Goal: Task Accomplishment & Management: Use online tool/utility

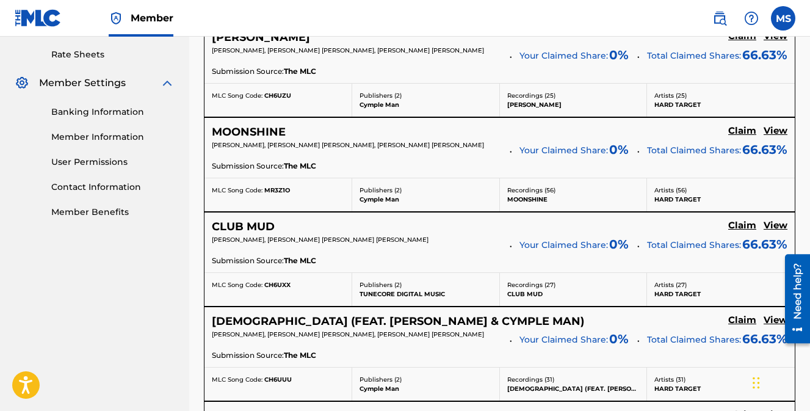
scroll to position [488, 0]
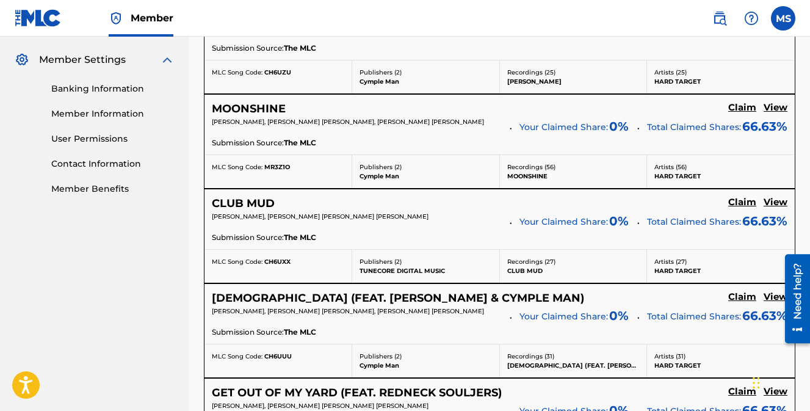
drag, startPoint x: 95, startPoint y: 85, endPoint x: 107, endPoint y: 85, distance: 12.2
click at [95, 85] on link "Banking Information" at bounding box center [112, 88] width 123 height 13
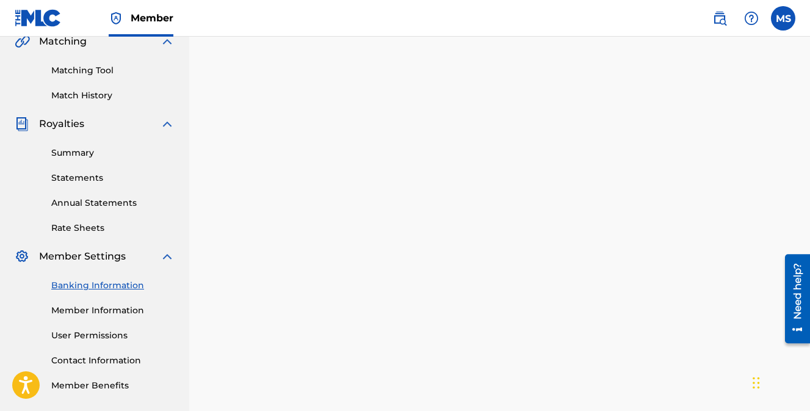
scroll to position [414, 0]
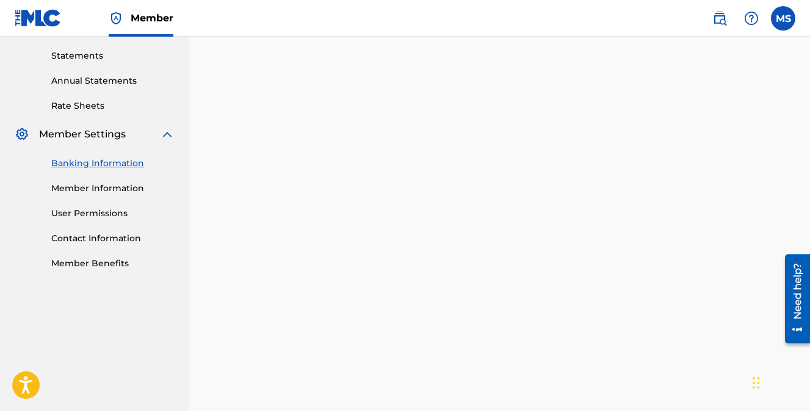
click at [92, 188] on link "Member Information" at bounding box center [112, 188] width 123 height 13
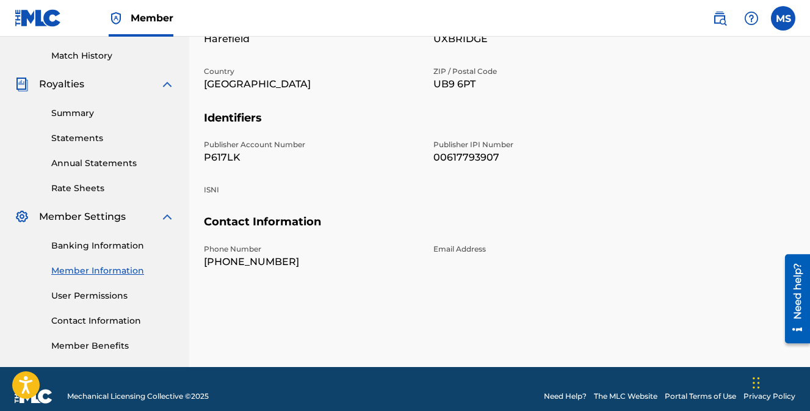
scroll to position [346, 0]
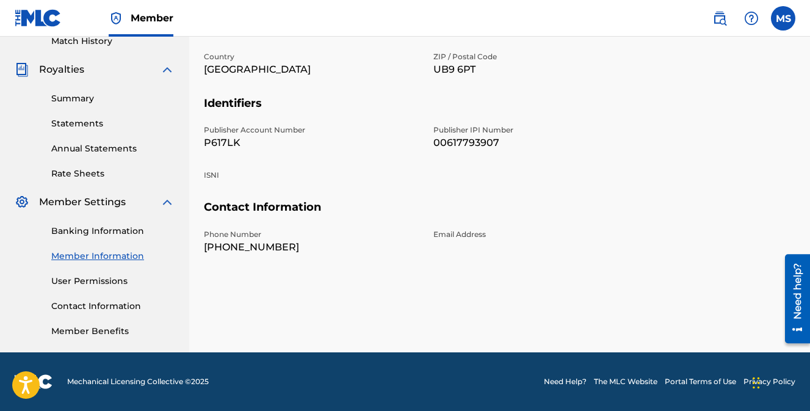
click at [96, 279] on link "User Permissions" at bounding box center [112, 281] width 123 height 13
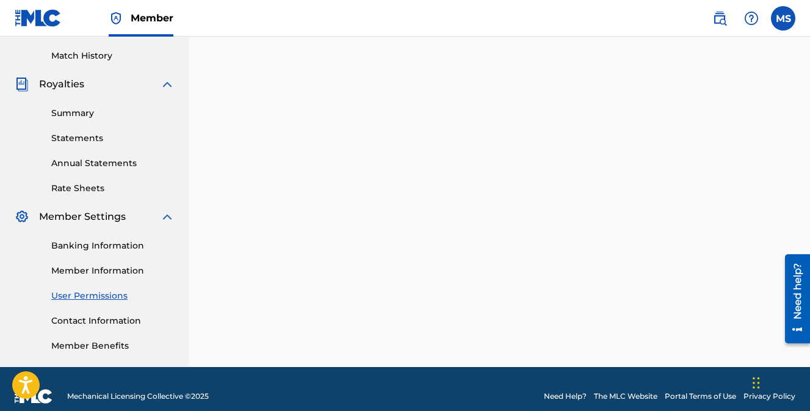
scroll to position [346, 0]
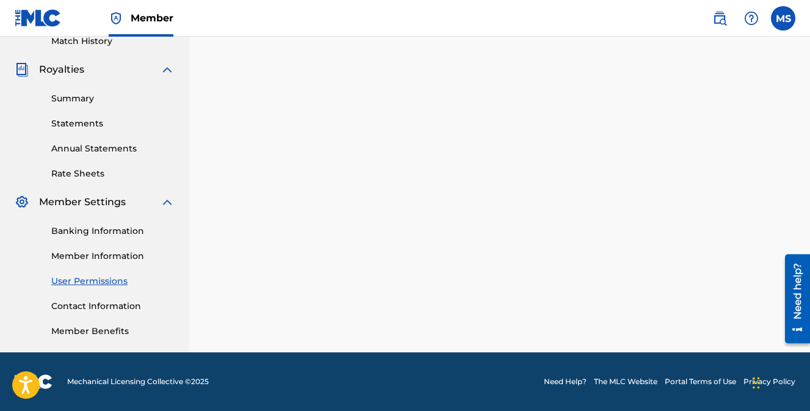
click at [107, 304] on link "Contact Information" at bounding box center [112, 306] width 123 height 13
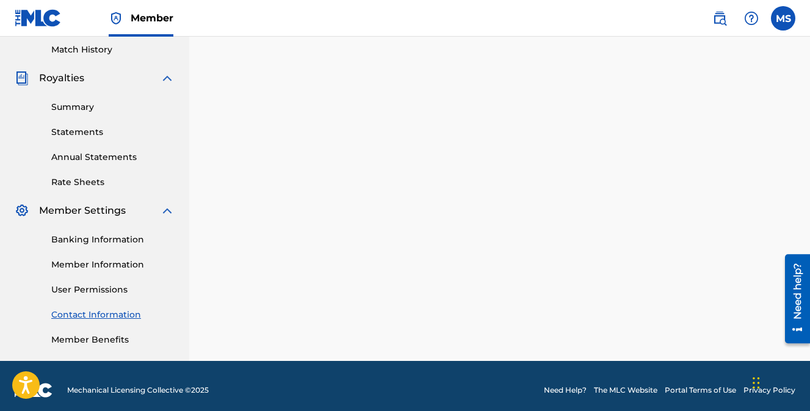
scroll to position [346, 0]
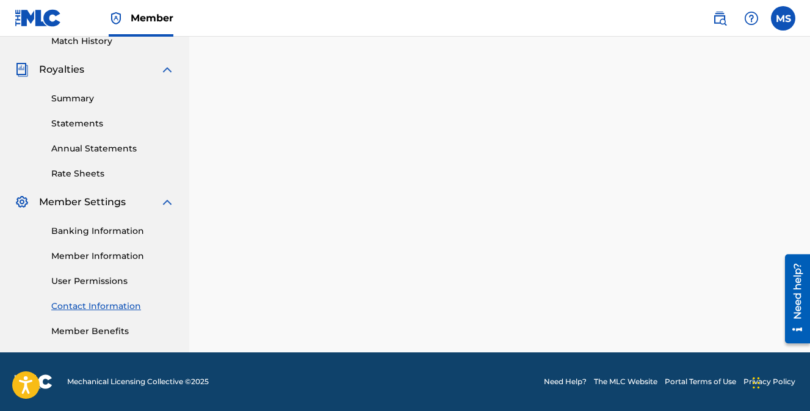
click at [78, 328] on link "Member Benefits" at bounding box center [112, 331] width 123 height 13
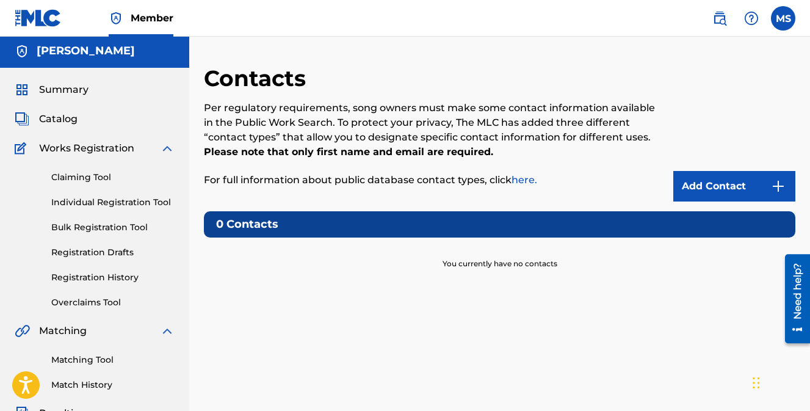
scroll to position [0, 0]
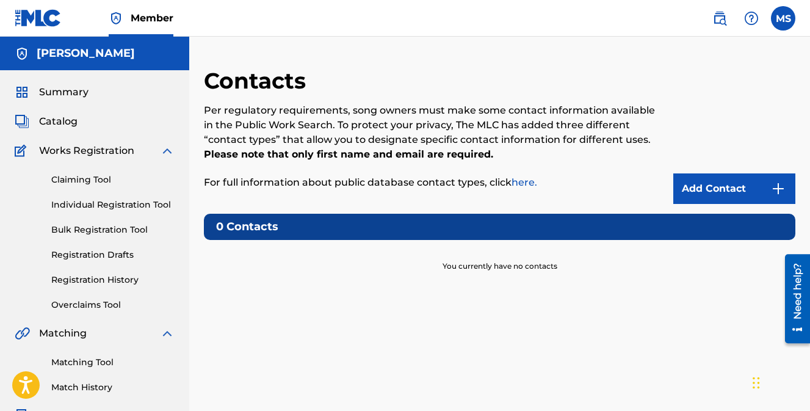
click at [165, 151] on img at bounding box center [167, 150] width 15 height 15
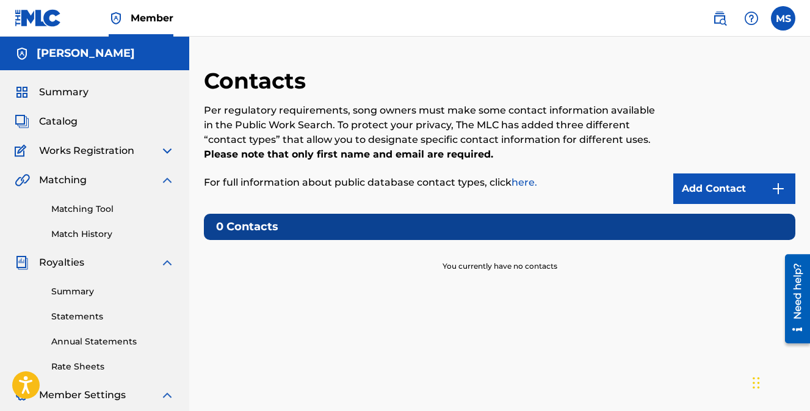
click at [98, 210] on link "Matching Tool" at bounding box center [112, 209] width 123 height 13
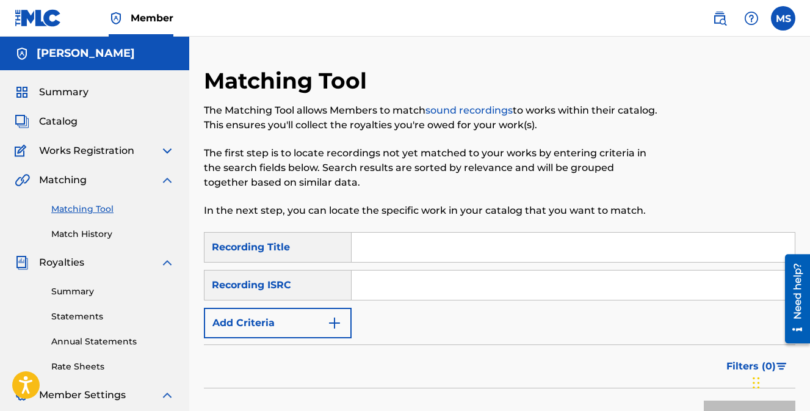
click at [165, 148] on img at bounding box center [167, 150] width 15 height 15
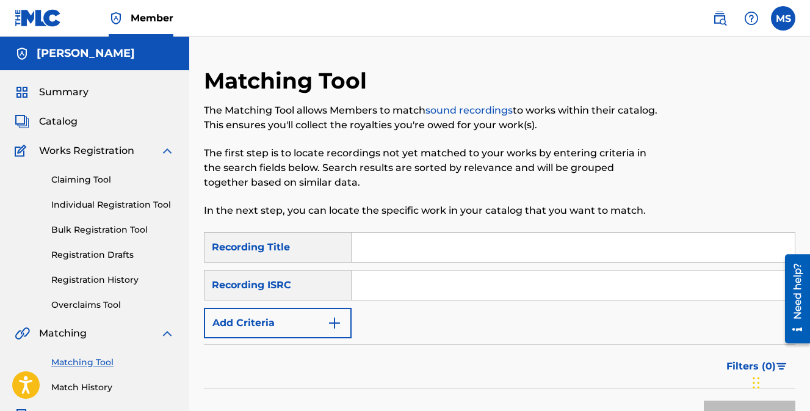
click at [104, 277] on link "Registration History" at bounding box center [112, 279] width 123 height 13
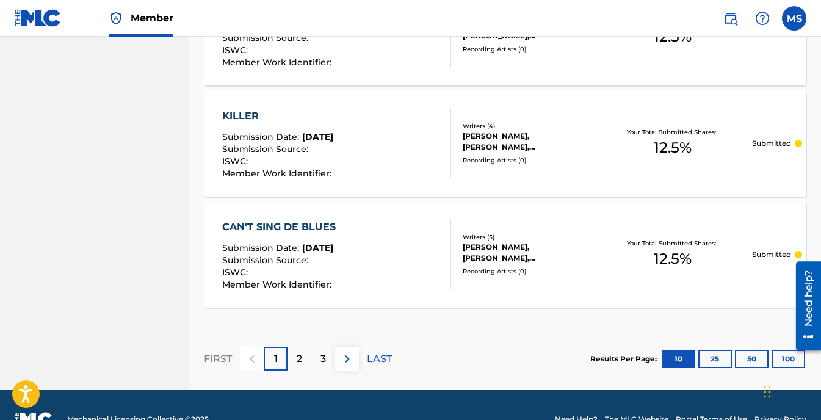
scroll to position [1221, 0]
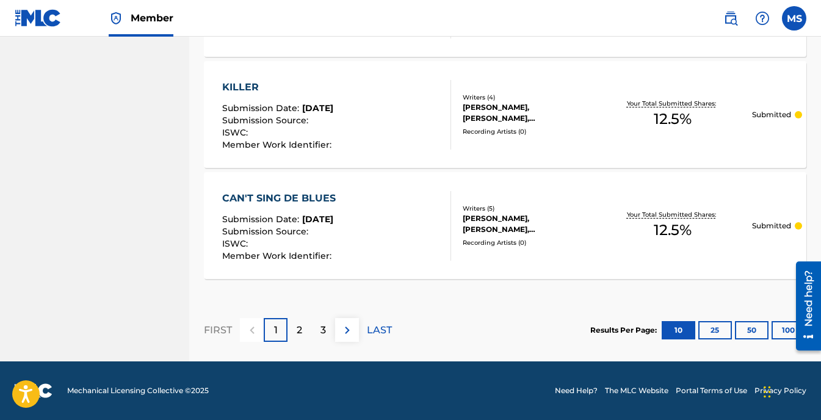
click at [295, 332] on div "2" at bounding box center [299, 330] width 24 height 24
click at [321, 333] on p "3" at bounding box center [322, 330] width 5 height 15
click at [320, 330] on p "4" at bounding box center [323, 330] width 7 height 15
drag, startPoint x: 328, startPoint y: 330, endPoint x: 329, endPoint y: 324, distance: 6.2
click at [329, 328] on div "5" at bounding box center [323, 330] width 24 height 24
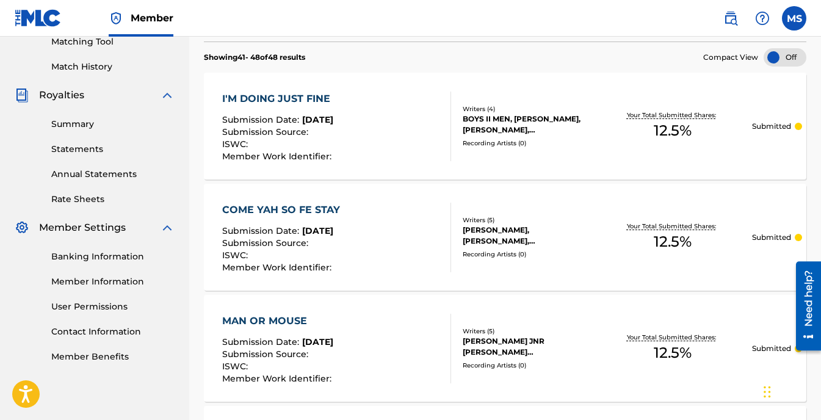
scroll to position [144, 0]
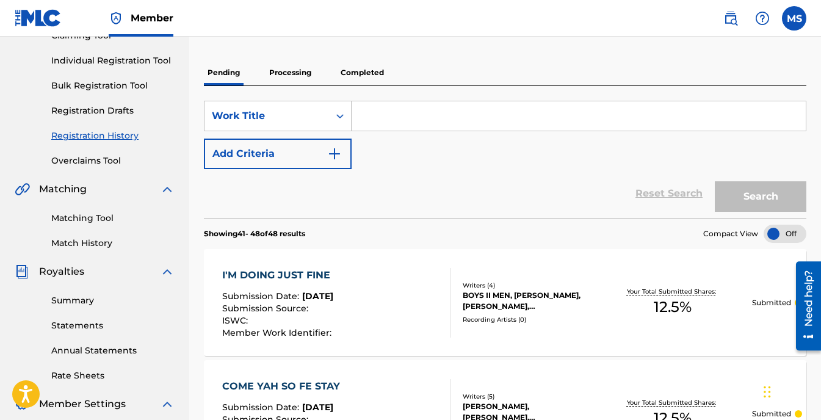
click at [101, 158] on link "Overclaims Tool" at bounding box center [112, 160] width 123 height 13
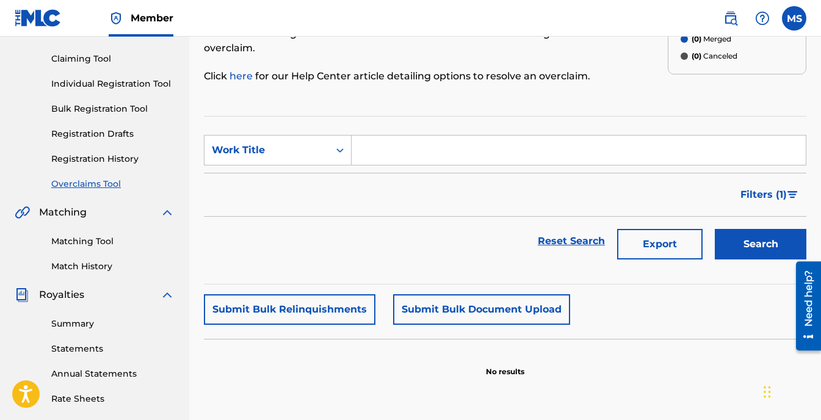
scroll to position [122, 0]
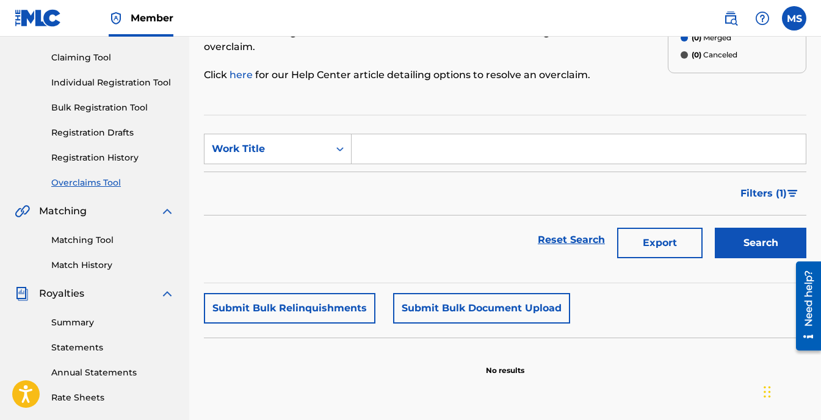
click at [92, 241] on link "Matching Tool" at bounding box center [112, 240] width 123 height 13
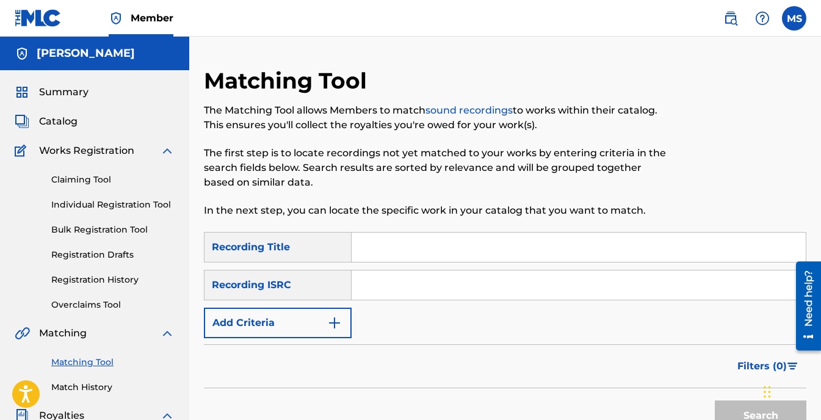
click at [379, 284] on input "Search Form" at bounding box center [579, 284] width 454 height 29
click at [384, 253] on input "Search Form" at bounding box center [579, 247] width 454 height 29
type input "i"
type input "I Cant Wait"
click at [467, 319] on div "SearchWithCriteria12c108b6-3ca0-4759-bb38-6f8abf8a0aaa Recording Title I Cant W…" at bounding box center [505, 285] width 602 height 106
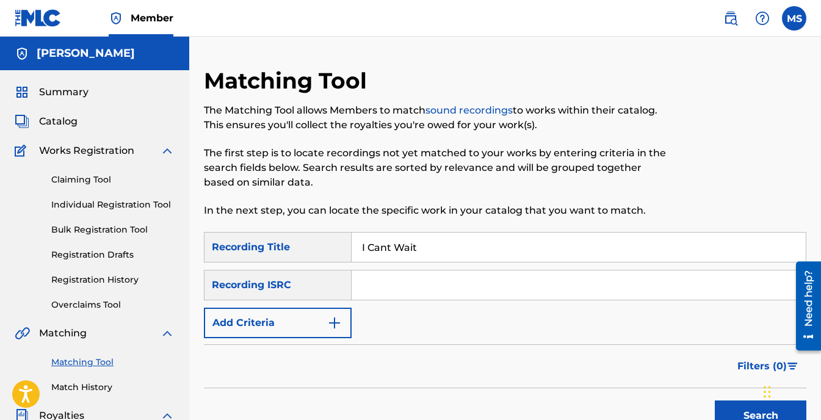
click at [394, 285] on input "Search Form" at bounding box center [579, 284] width 454 height 29
paste input "USVPR9705927"
type input "USVPR9705927"
click at [746, 410] on button "Search" at bounding box center [761, 415] width 92 height 31
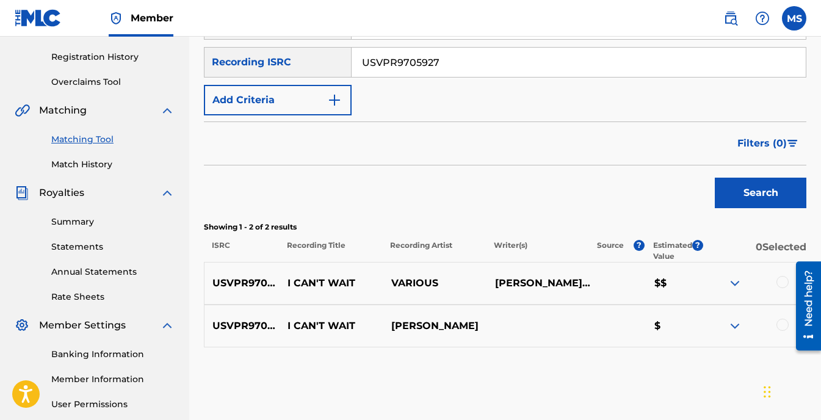
scroll to position [244, 0]
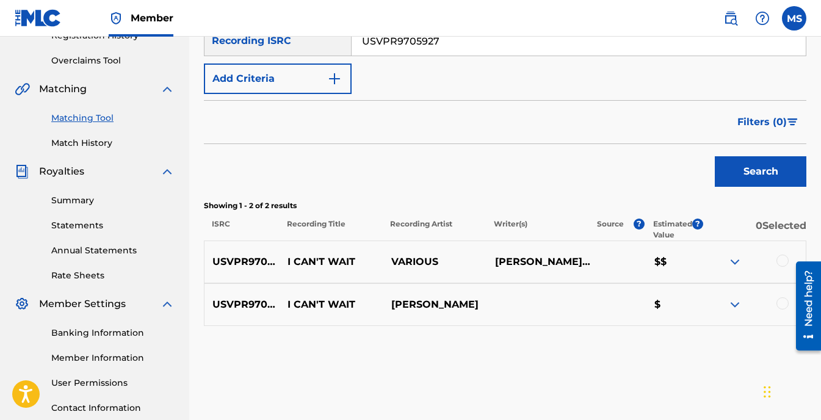
click at [736, 261] on img at bounding box center [734, 262] width 15 height 15
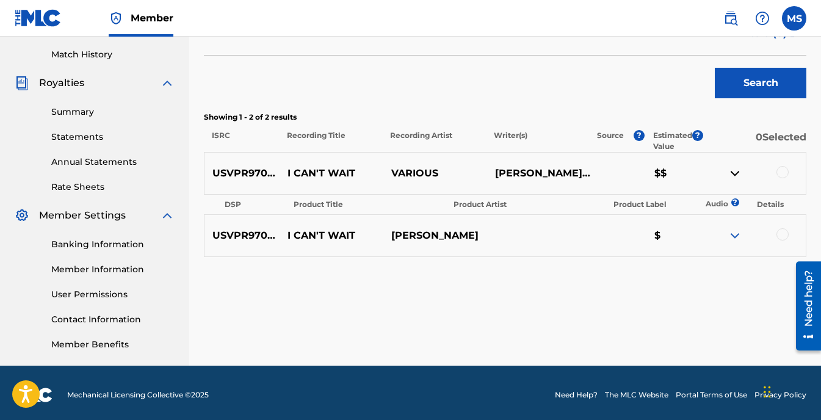
scroll to position [337, 0]
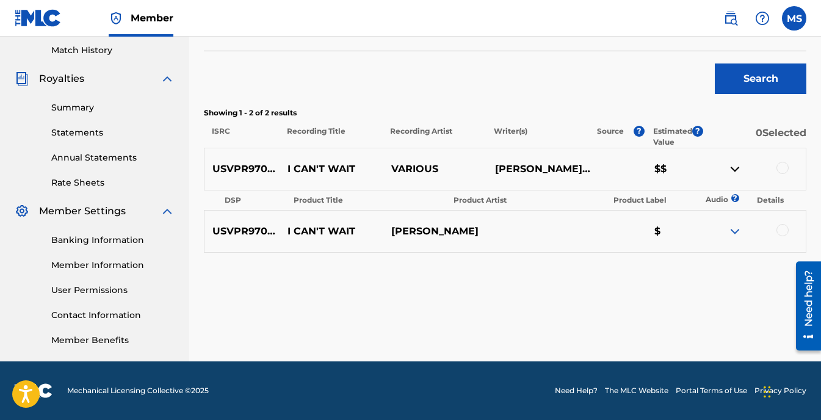
click at [735, 231] on img at bounding box center [734, 231] width 15 height 15
click at [244, 170] on p "USVPR9705927" at bounding box center [241, 169] width 75 height 15
click at [783, 167] on div at bounding box center [782, 168] width 12 height 12
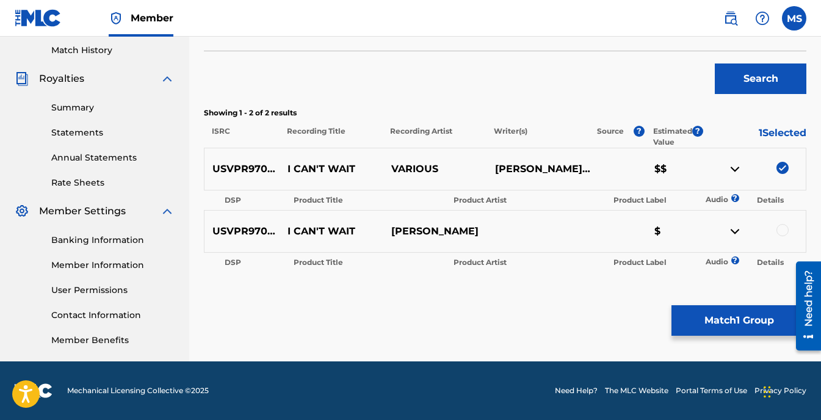
drag, startPoint x: 787, startPoint y: 227, endPoint x: 825, endPoint y: 229, distance: 37.3
click at [788, 227] on div at bounding box center [782, 230] width 12 height 12
click at [734, 323] on button "Match 2 Groups" at bounding box center [738, 320] width 135 height 31
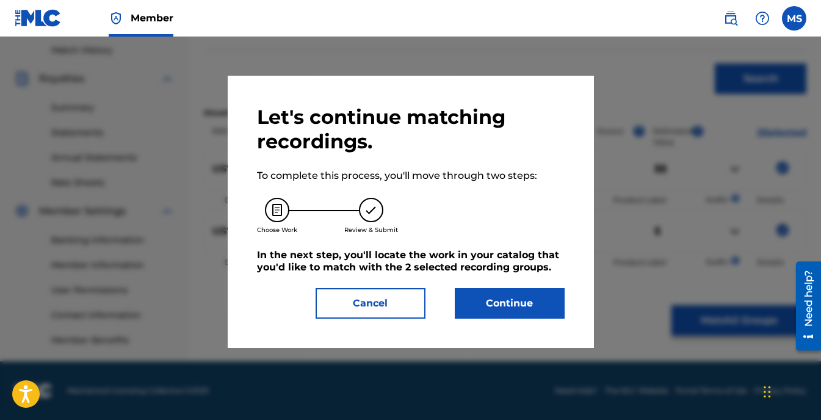
click at [522, 304] on button "Continue" at bounding box center [510, 303] width 110 height 31
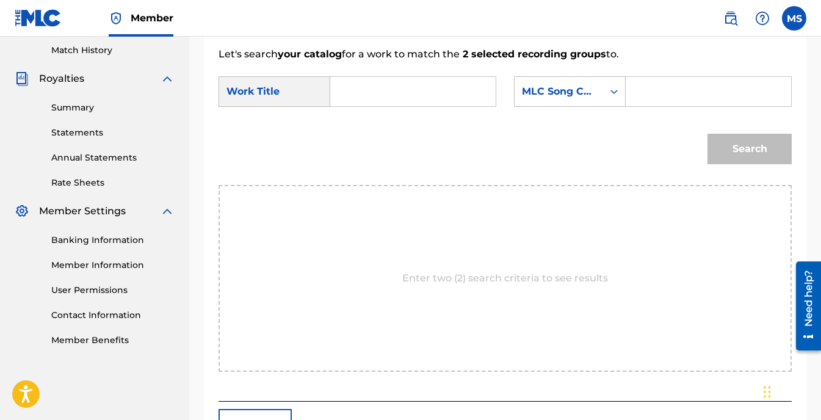
click at [383, 88] on input "Search Form" at bounding box center [413, 91] width 145 height 29
click at [376, 139] on span "wait" at bounding box center [386, 134] width 21 height 12
type input "i can't wait"
click at [738, 150] on div "Search" at bounding box center [746, 145] width 90 height 49
click at [616, 90] on icon "Search Form" at bounding box center [614, 91] width 12 height 12
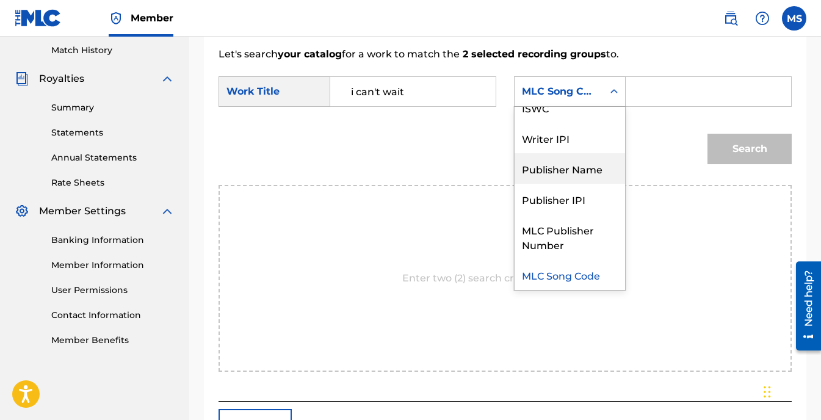
scroll to position [0, 0]
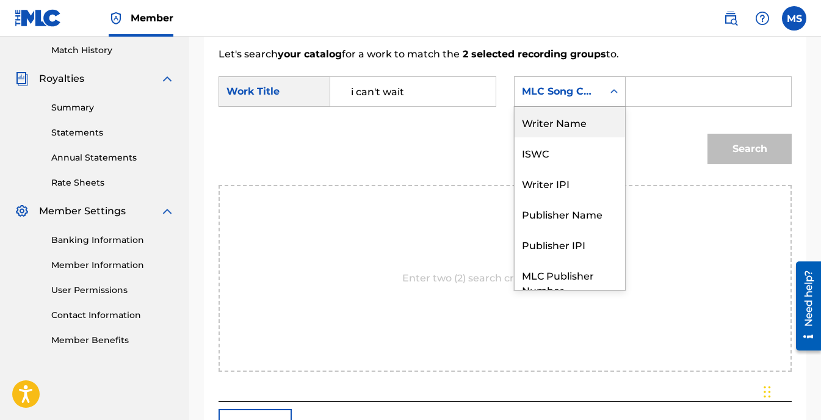
click at [583, 125] on div "Writer Name" at bounding box center [569, 122] width 110 height 31
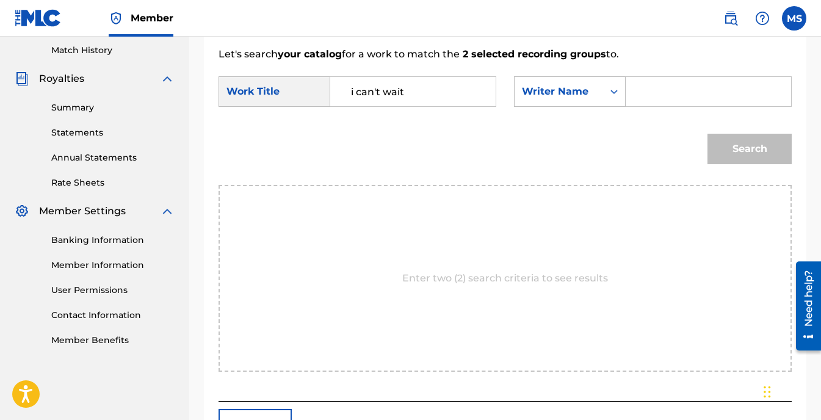
click at [652, 94] on input "Search Form" at bounding box center [708, 91] width 145 height 29
type input "m"
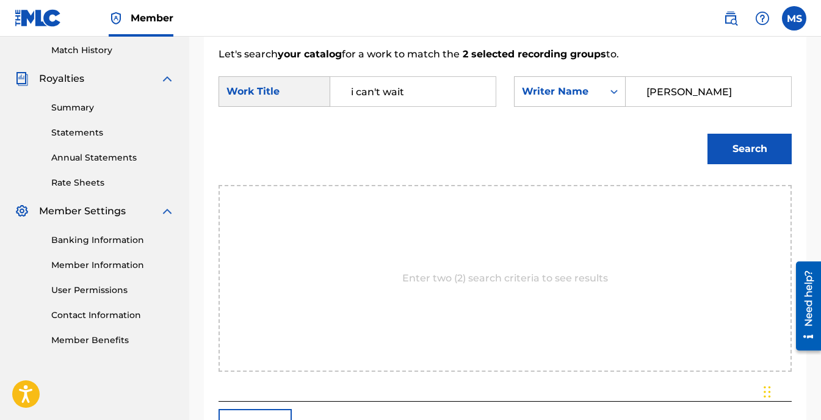
type input "Michael Spence"
click at [738, 152] on button "Search" at bounding box center [749, 149] width 84 height 31
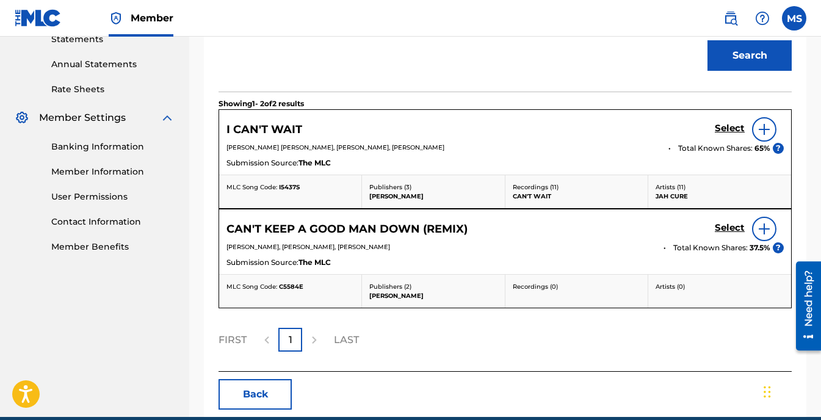
scroll to position [459, 0]
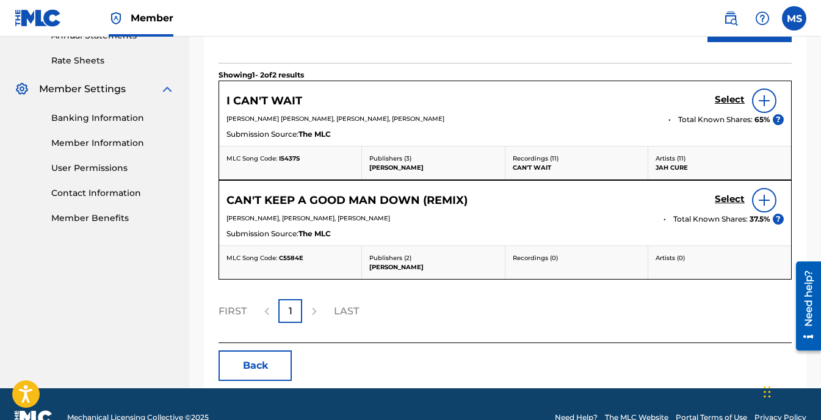
click at [270, 101] on h5 "I CAN'T WAIT" at bounding box center [264, 101] width 76 height 14
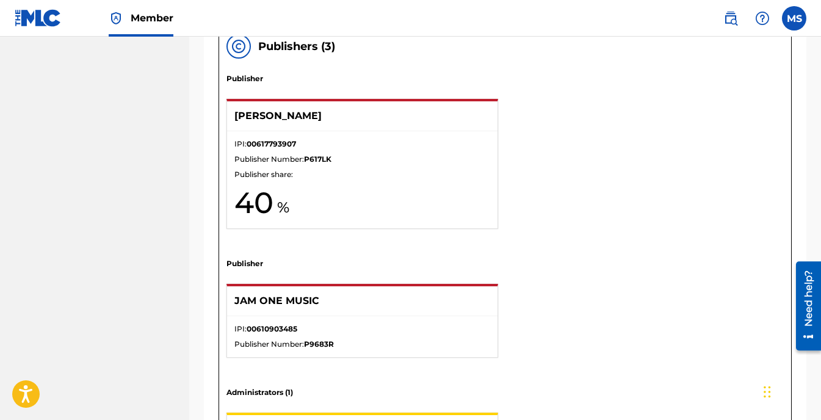
scroll to position [1071, 0]
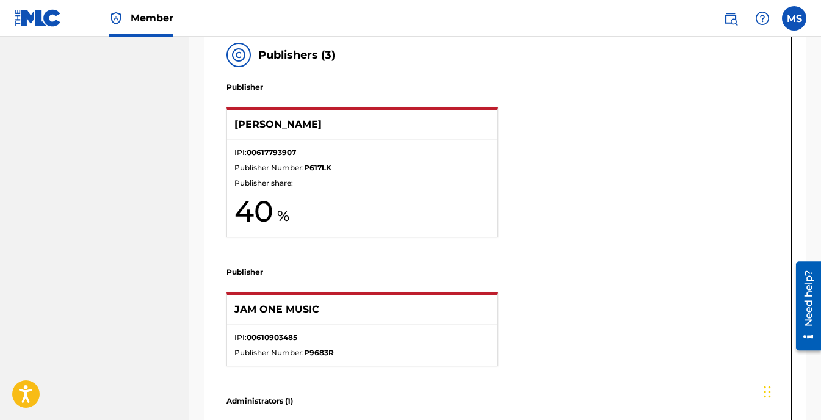
click at [403, 173] on div "IPI: 00617793907 Publisher Number: P617LK Publisher share: 40" at bounding box center [362, 188] width 270 height 97
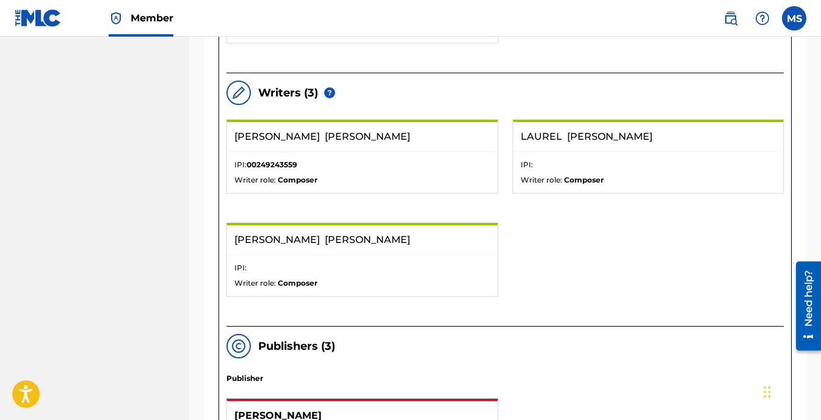
scroll to position [766, 0]
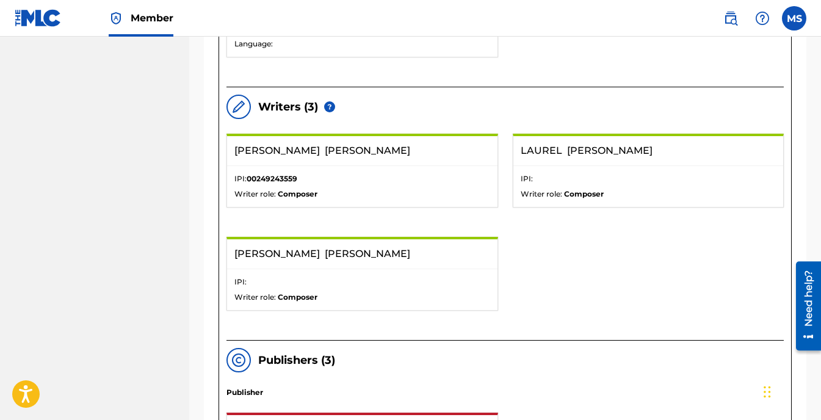
click at [298, 295] on strong "Composer" at bounding box center [298, 296] width 40 height 9
click at [331, 106] on img at bounding box center [329, 106] width 11 height 11
click at [240, 107] on img at bounding box center [238, 106] width 15 height 15
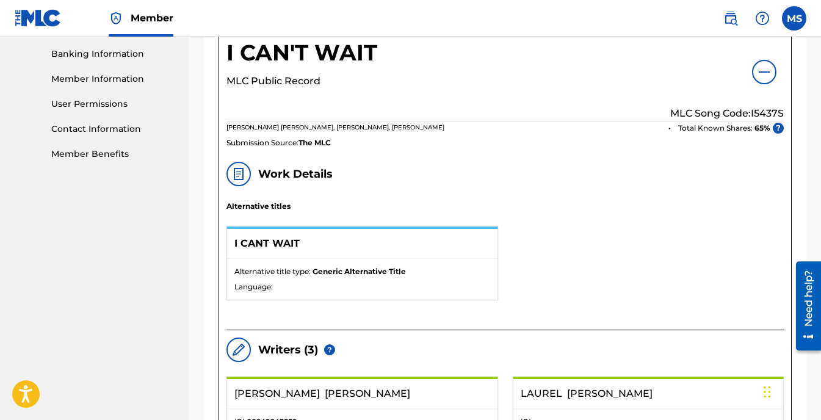
scroll to position [522, 0]
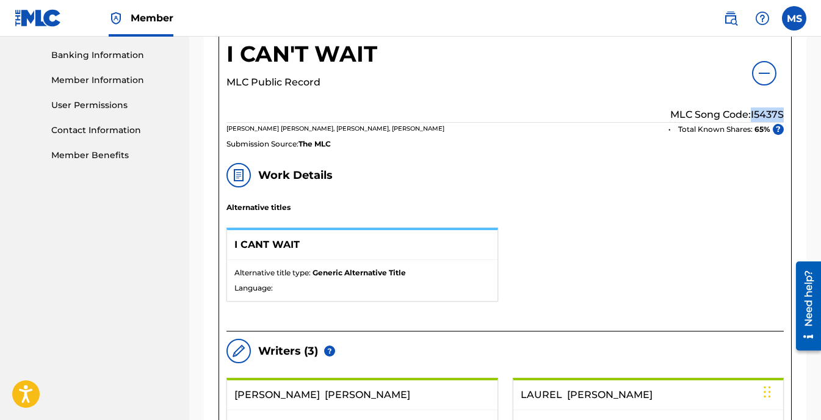
drag, startPoint x: 783, startPoint y: 115, endPoint x: 750, endPoint y: 114, distance: 33.0
click at [750, 114] on p "MLC Song Code: I5437S" at bounding box center [727, 114] width 114 height 15
drag, startPoint x: 750, startPoint y: 114, endPoint x: 761, endPoint y: 114, distance: 11.0
copy p "I5437S"
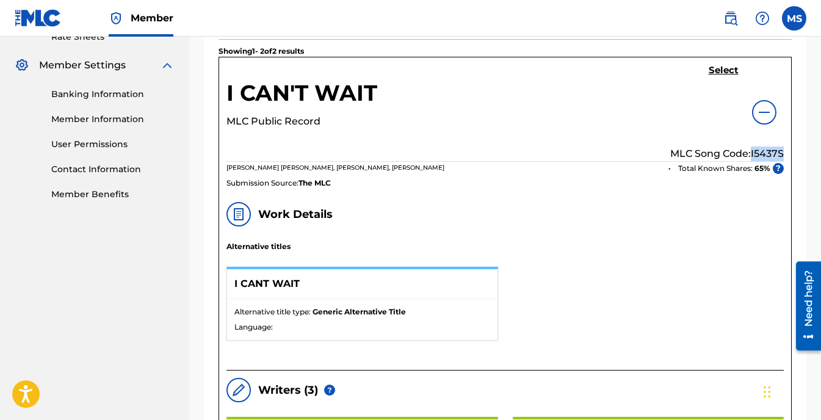
scroll to position [488, 0]
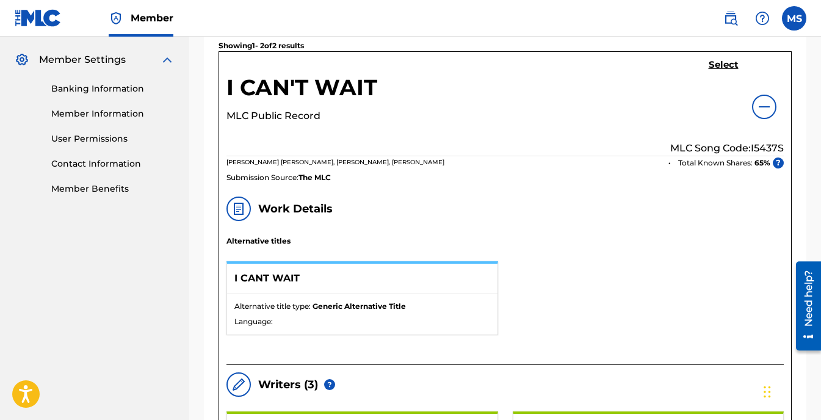
click at [718, 63] on h5 "Select" at bounding box center [724, 65] width 30 height 12
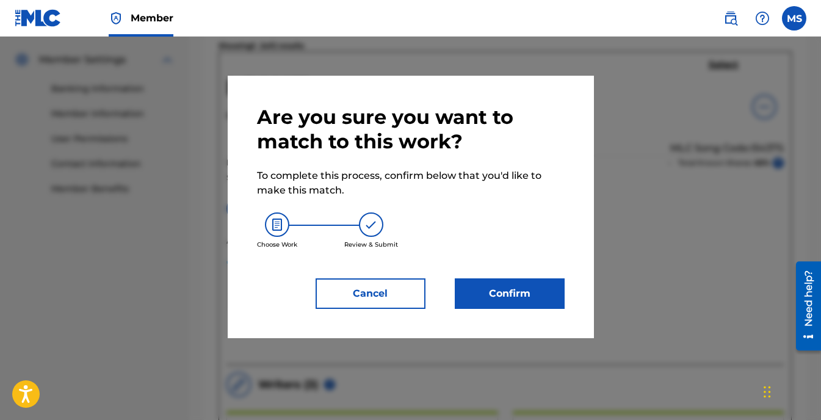
click at [514, 289] on button "Confirm" at bounding box center [510, 293] width 110 height 31
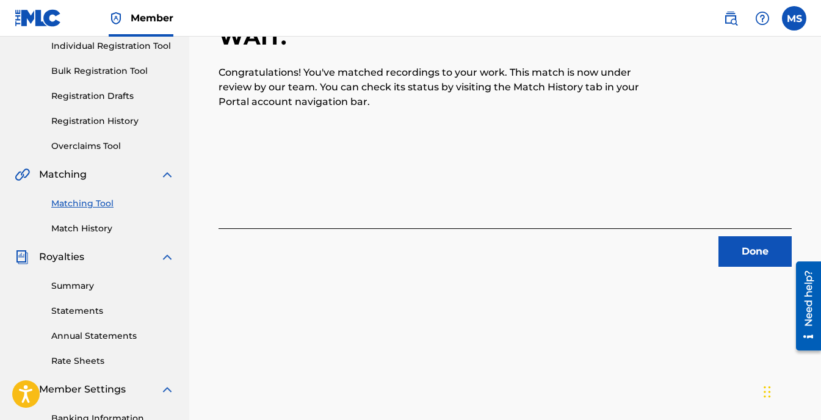
scroll to position [154, 0]
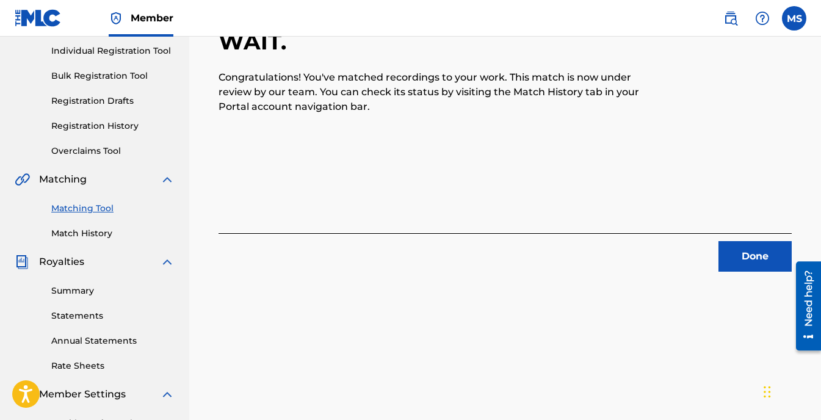
click at [749, 257] on button "Done" at bounding box center [754, 256] width 73 height 31
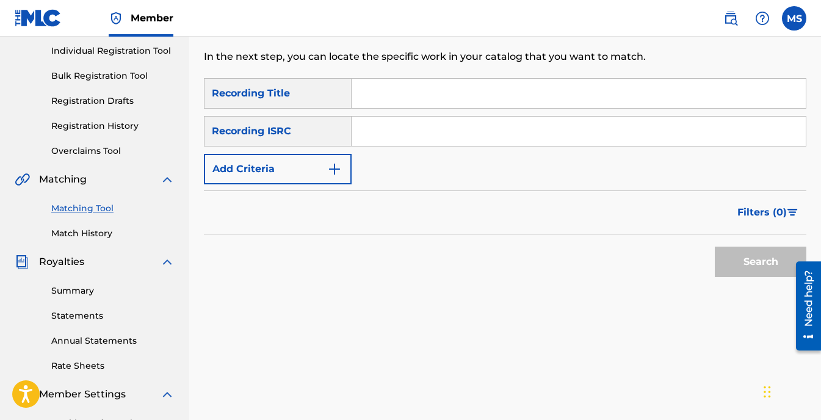
click at [389, 95] on input "Search Form" at bounding box center [579, 93] width 454 height 29
type input "I Cant Wait"
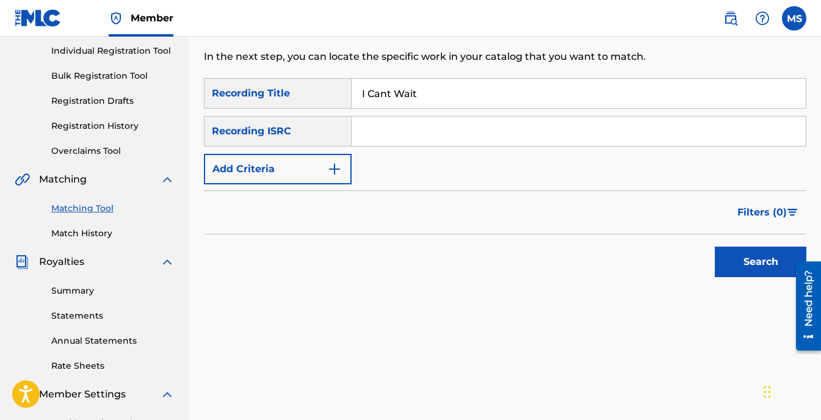
click at [384, 126] on input "Search Form" at bounding box center [579, 131] width 454 height 29
click at [742, 256] on button "Search" at bounding box center [761, 262] width 92 height 31
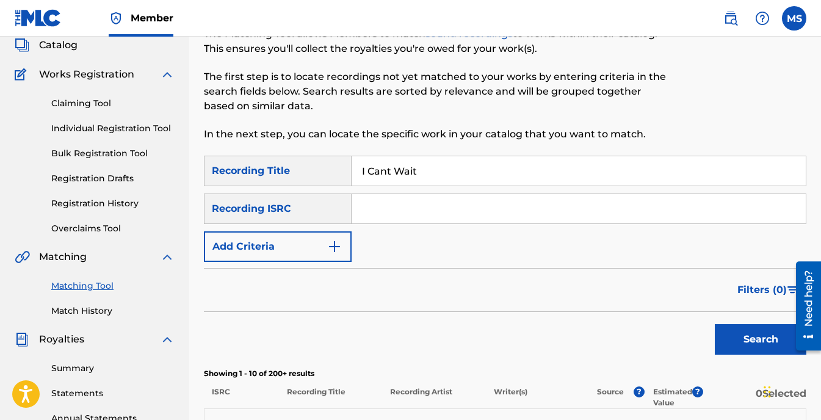
scroll to position [0, 0]
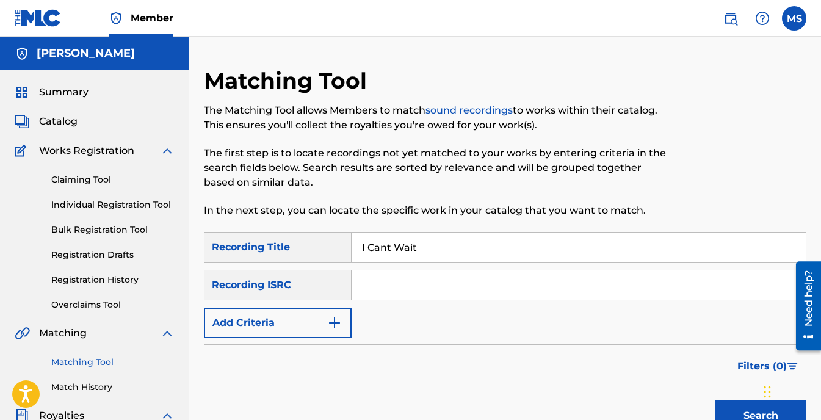
click at [336, 325] on img "Search Form" at bounding box center [334, 323] width 15 height 15
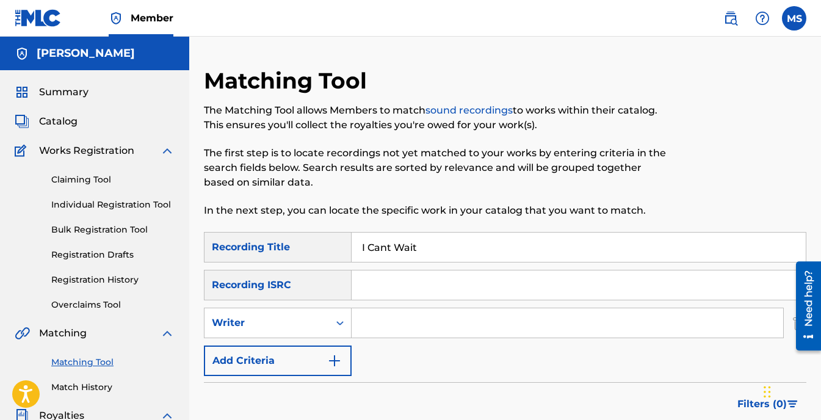
click at [375, 318] on input "Search Form" at bounding box center [567, 322] width 431 height 29
type input "Michael Spence"
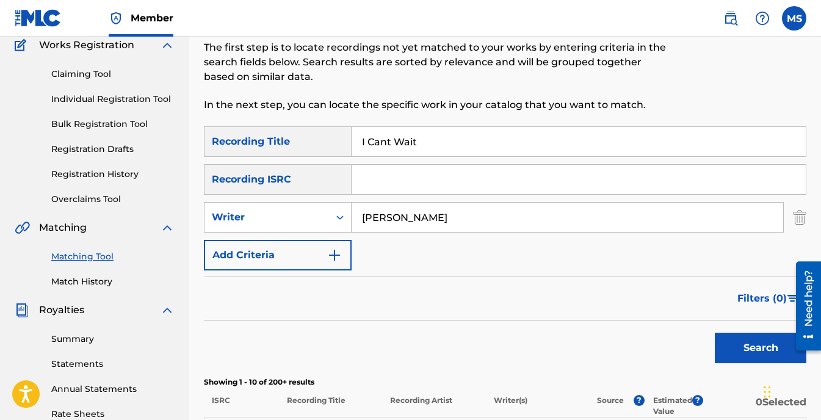
scroll to position [244, 0]
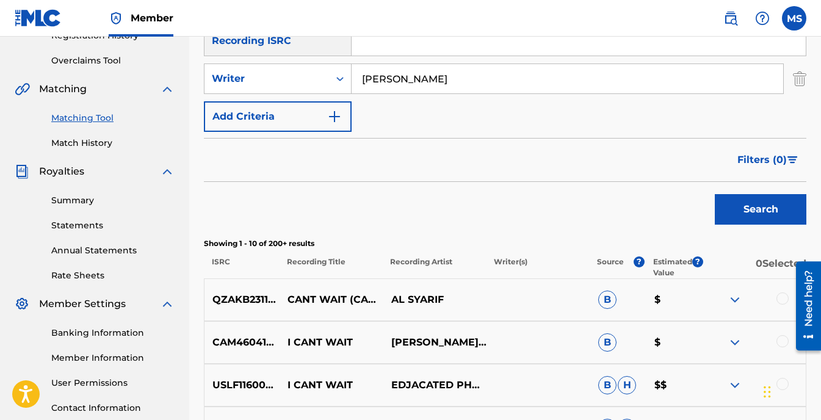
click at [759, 211] on button "Search" at bounding box center [761, 209] width 92 height 31
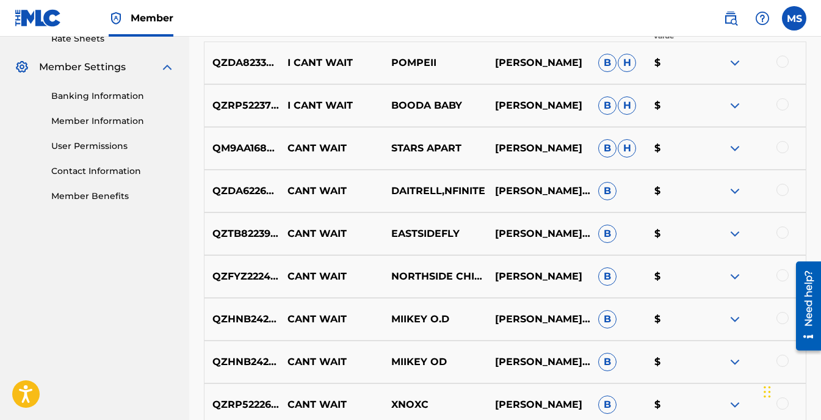
scroll to position [680, 0]
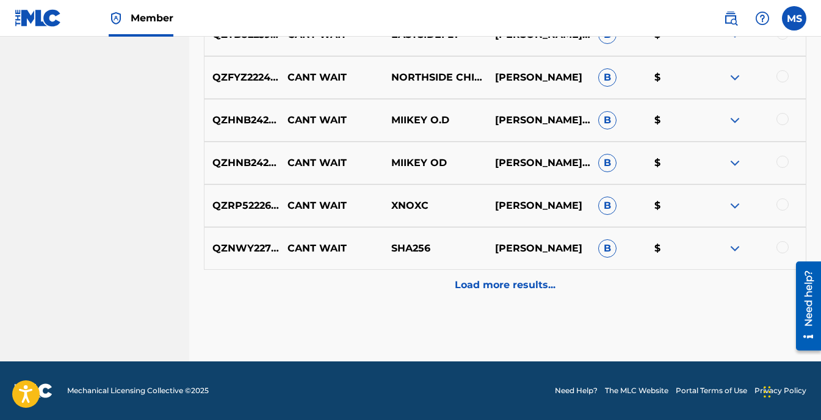
click at [523, 281] on p "Load more results..." at bounding box center [505, 285] width 101 height 15
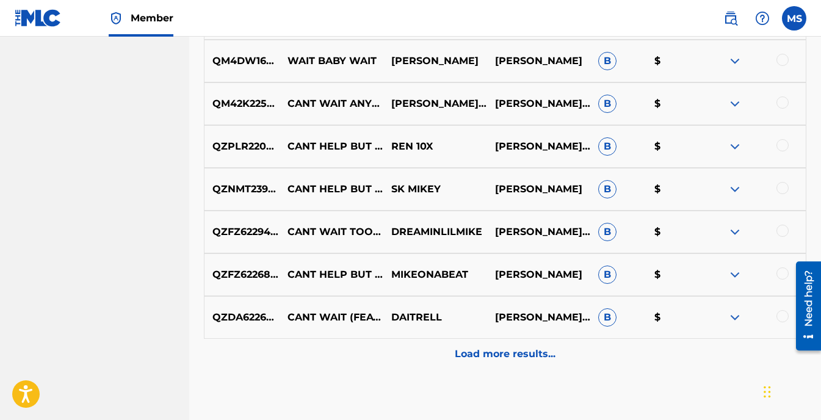
scroll to position [1046, 0]
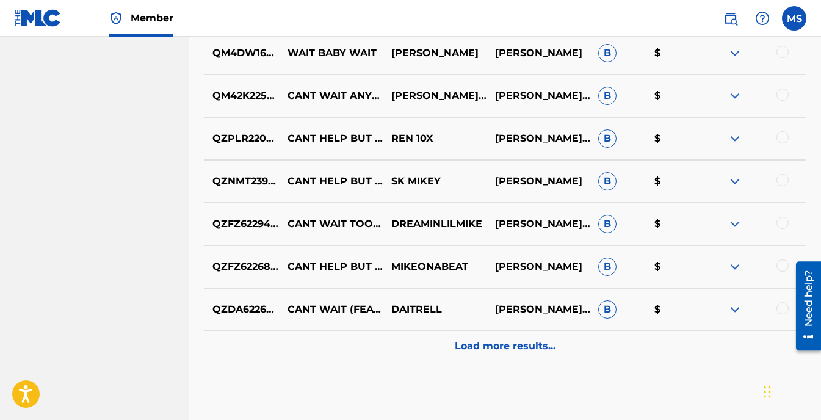
click at [533, 349] on p "Load more results..." at bounding box center [505, 346] width 101 height 15
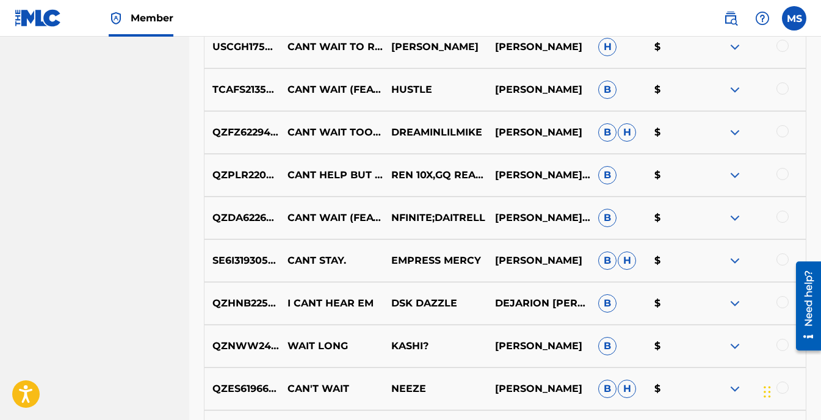
scroll to position [1534, 0]
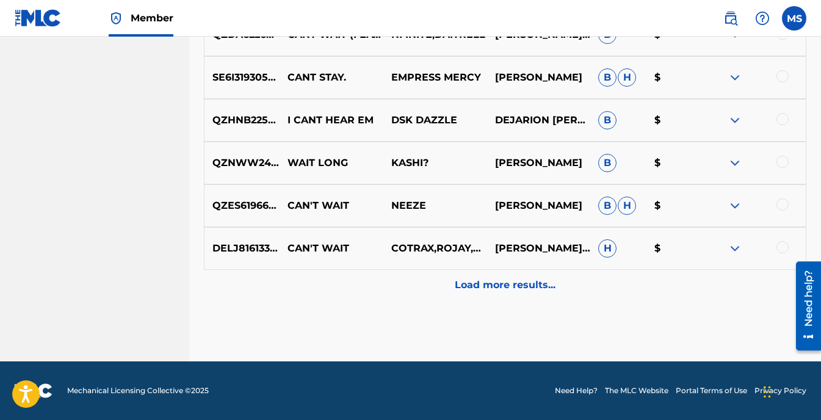
click at [590, 292] on div "Load more results..." at bounding box center [505, 285] width 602 height 31
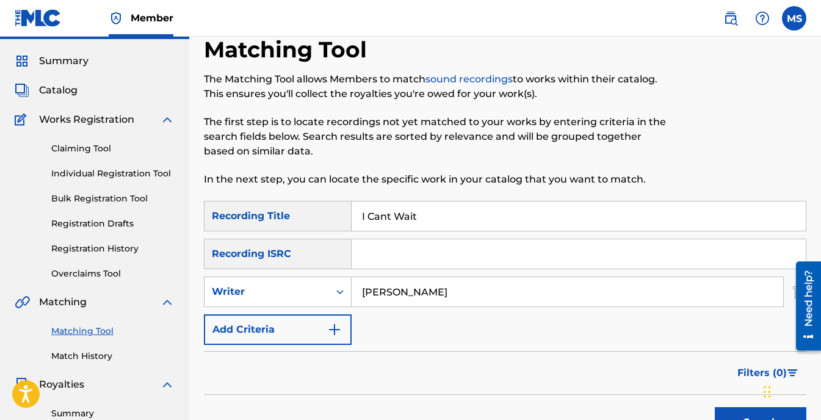
scroll to position [0, 0]
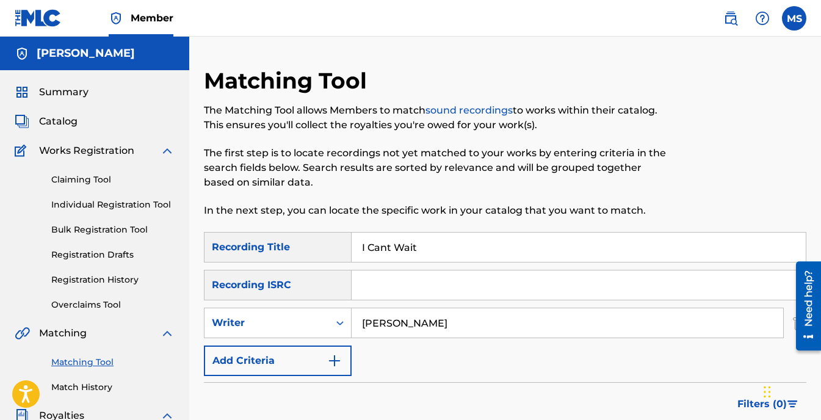
click at [338, 364] on img "Search Form" at bounding box center [334, 360] width 15 height 15
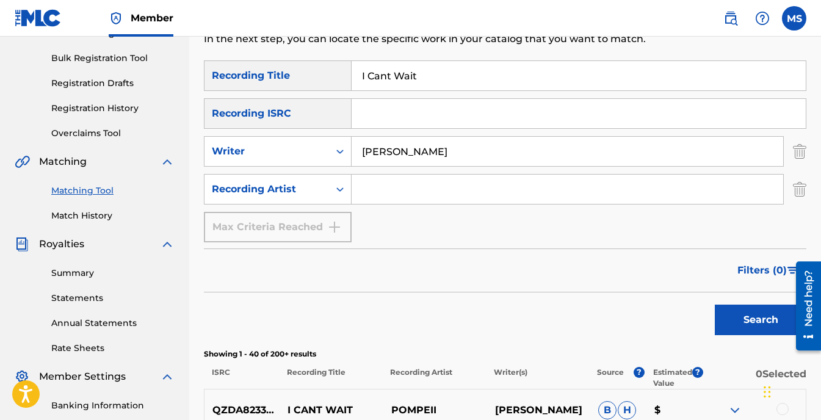
scroll to position [183, 0]
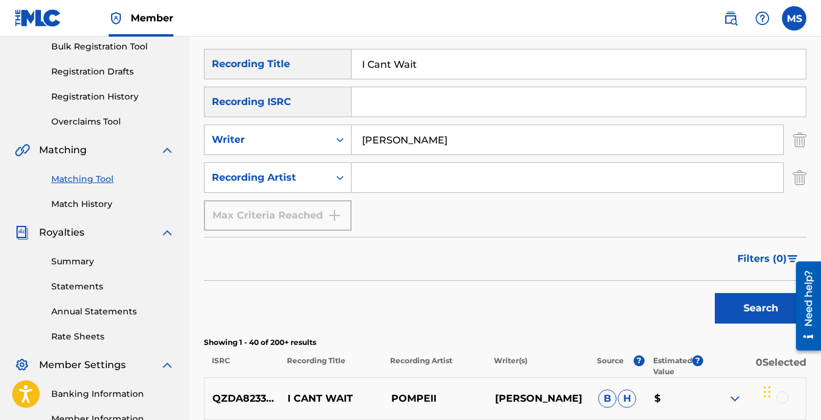
click at [369, 172] on input "Search Form" at bounding box center [567, 177] width 431 height 29
type input "Sanchez"
click at [768, 313] on button "Search" at bounding box center [761, 308] width 92 height 31
click at [748, 316] on button "Search" at bounding box center [761, 308] width 92 height 31
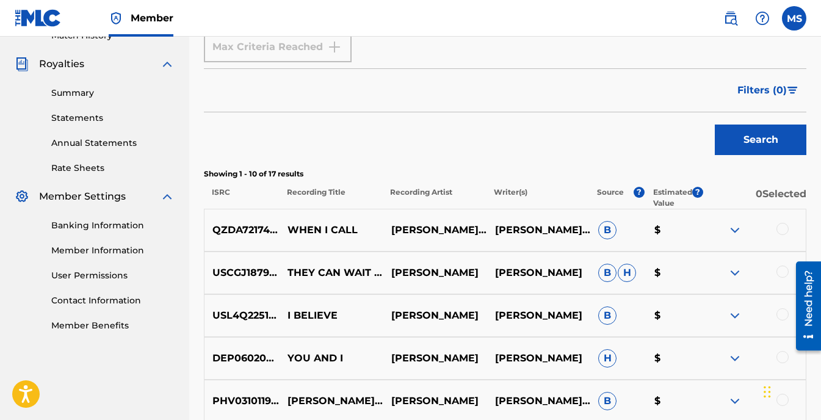
scroll to position [46, 0]
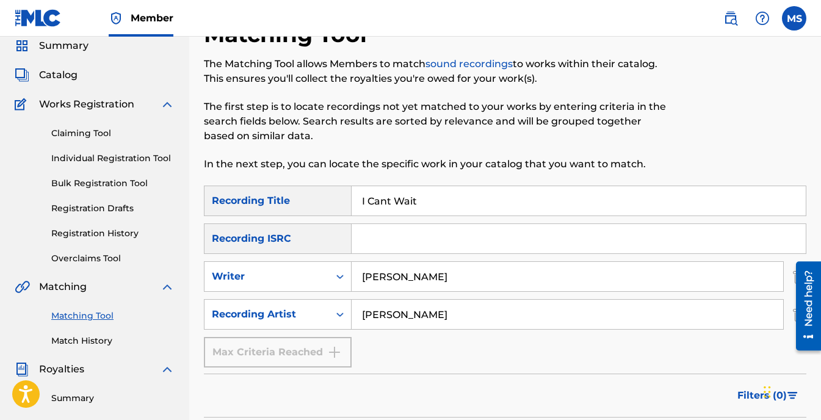
drag, startPoint x: 453, startPoint y: 271, endPoint x: 265, endPoint y: 251, distance: 188.4
click at [266, 251] on div "SearchWithCriteria12c108b6-3ca0-4759-bb38-6f8abf8a0aaa Recording Title I Cant W…" at bounding box center [505, 277] width 602 height 182
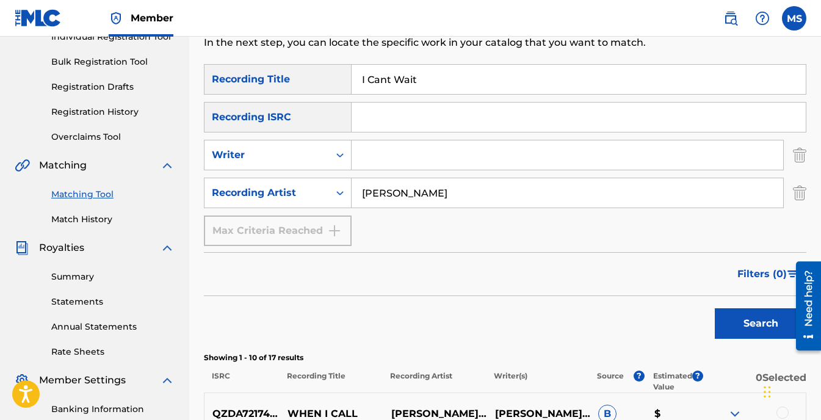
scroll to position [168, 0]
click at [749, 326] on button "Search" at bounding box center [761, 323] width 92 height 31
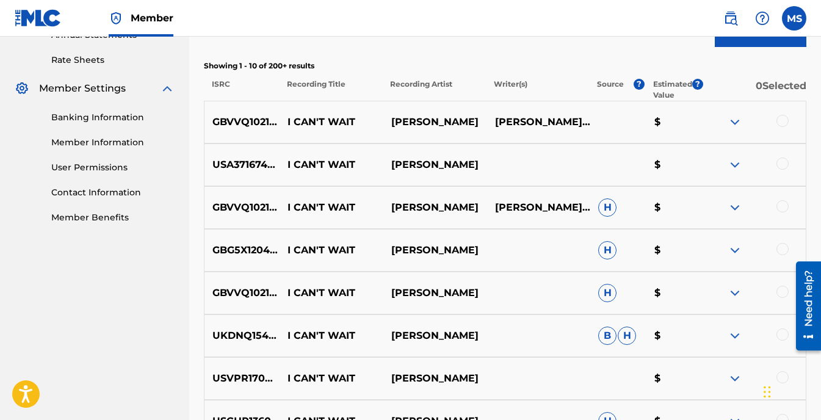
scroll to position [352, 0]
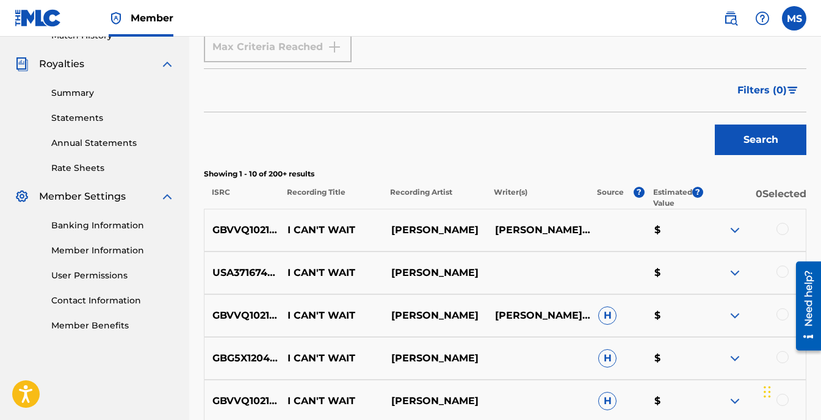
click at [782, 226] on div at bounding box center [782, 229] width 12 height 12
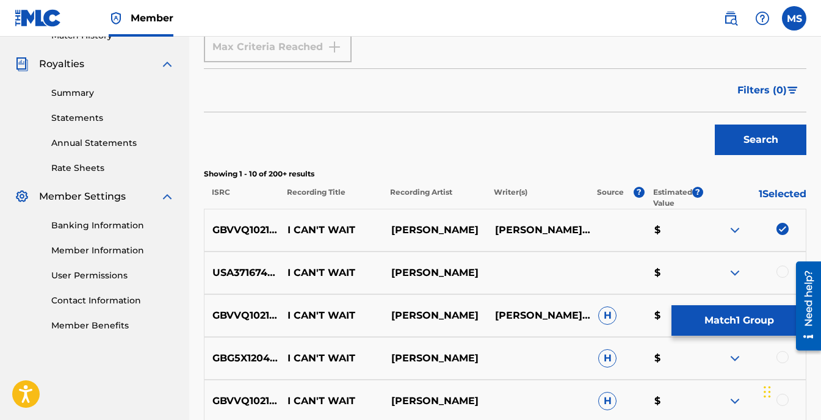
click at [784, 270] on div at bounding box center [782, 271] width 12 height 12
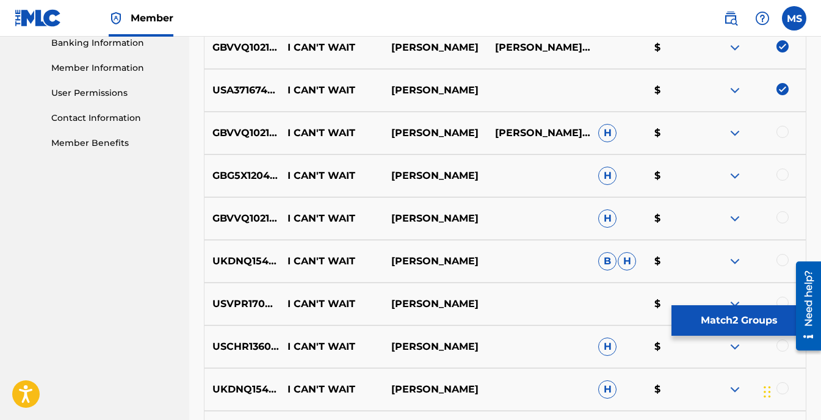
scroll to position [535, 0]
click at [781, 129] on div at bounding box center [782, 131] width 12 height 12
click at [782, 175] on div at bounding box center [782, 174] width 12 height 12
click at [785, 218] on div at bounding box center [782, 217] width 12 height 12
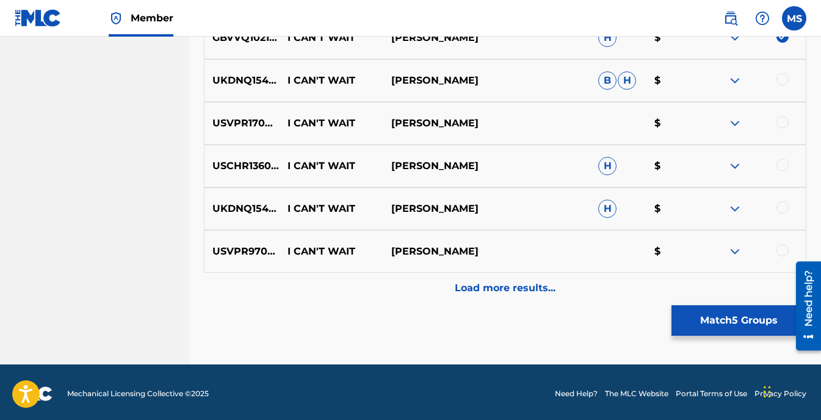
scroll to position [718, 0]
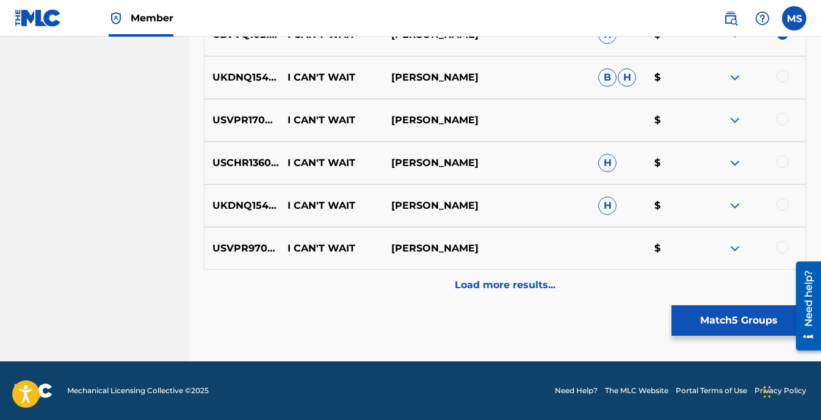
click at [782, 75] on div at bounding box center [782, 76] width 12 height 12
drag, startPoint x: 787, startPoint y: 118, endPoint x: 785, endPoint y: 135, distance: 17.2
click at [787, 118] on div at bounding box center [782, 119] width 12 height 12
click at [782, 162] on div at bounding box center [782, 162] width 12 height 12
click at [784, 211] on div at bounding box center [754, 205] width 104 height 15
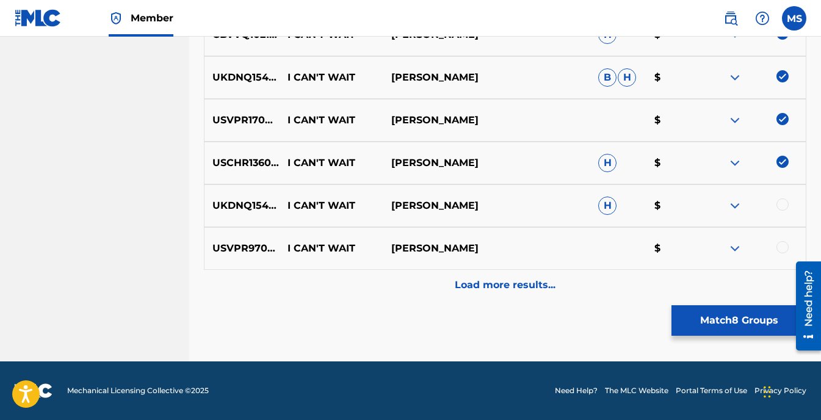
drag, startPoint x: 776, startPoint y: 202, endPoint x: 792, endPoint y: 229, distance: 31.7
click at [776, 203] on div at bounding box center [754, 205] width 104 height 15
click at [781, 204] on div at bounding box center [782, 204] width 12 height 12
click at [782, 251] on div at bounding box center [782, 247] width 12 height 12
click at [734, 249] on img at bounding box center [734, 248] width 15 height 15
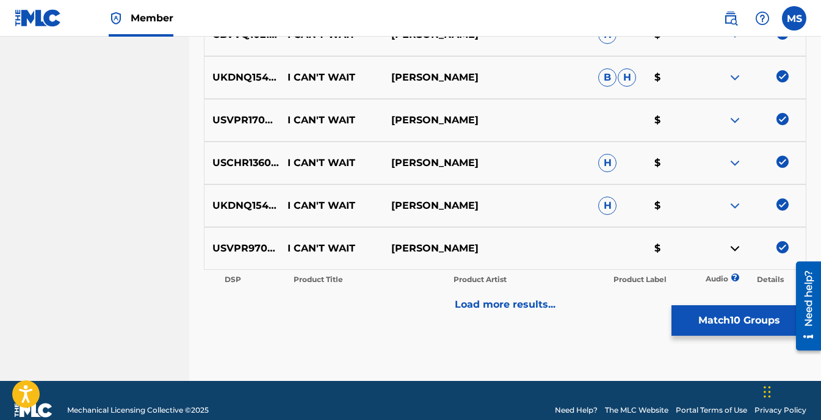
scroll to position [737, 0]
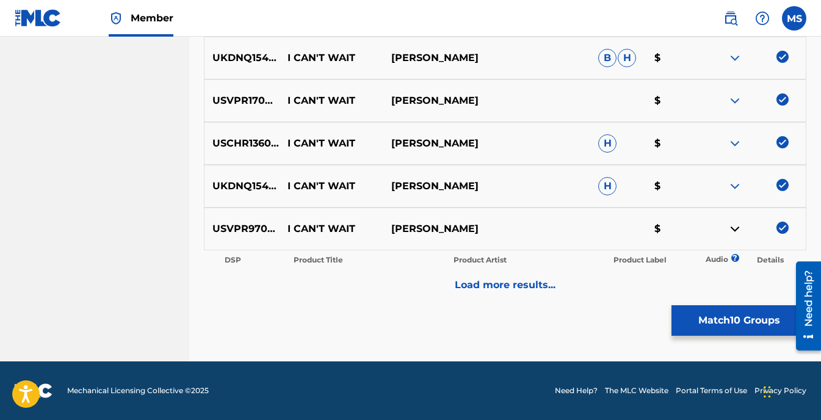
click at [732, 182] on img at bounding box center [734, 186] width 15 height 15
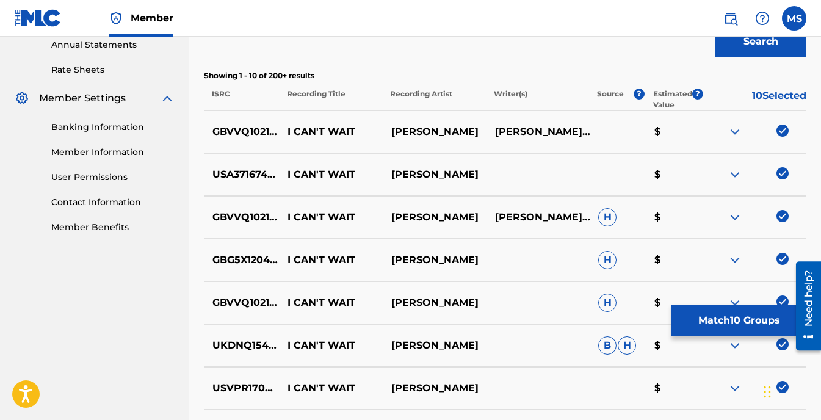
scroll to position [432, 0]
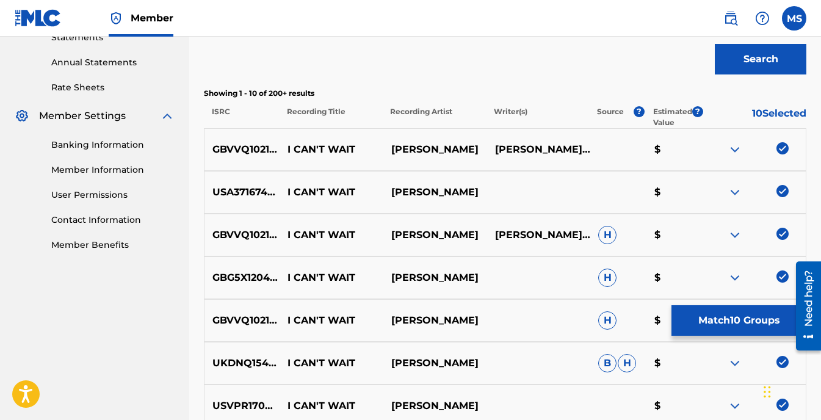
click at [737, 148] on img at bounding box center [734, 149] width 15 height 15
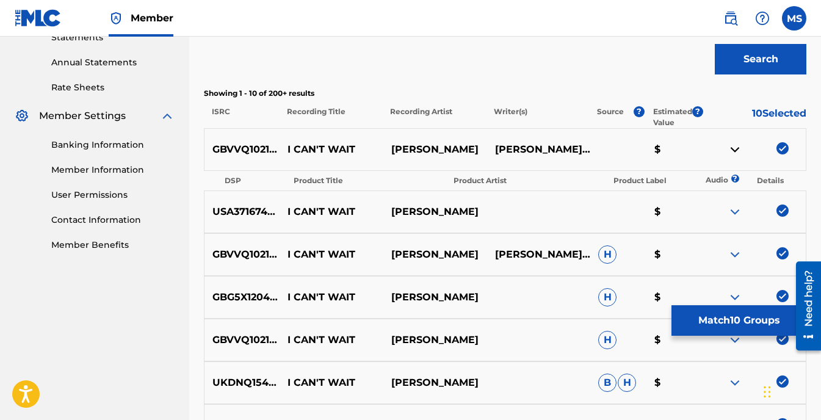
click at [737, 212] on img at bounding box center [734, 211] width 15 height 15
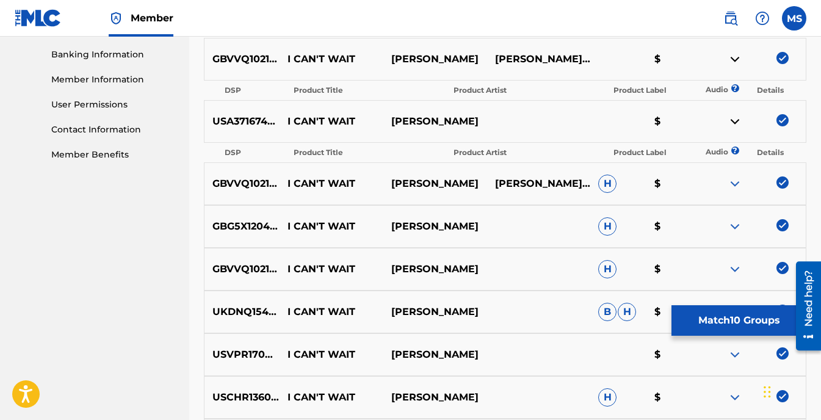
scroll to position [554, 0]
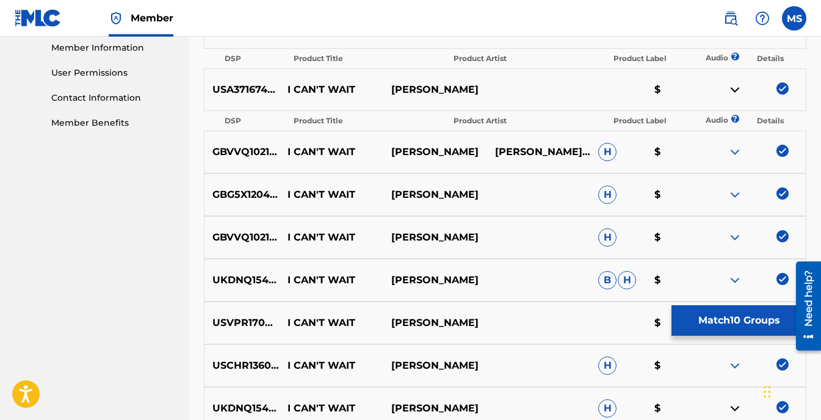
click at [736, 152] on img at bounding box center [734, 152] width 15 height 15
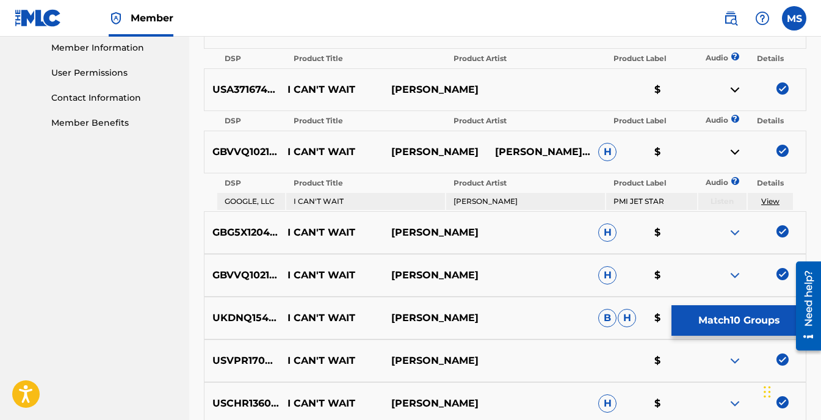
click at [738, 231] on img at bounding box center [734, 232] width 15 height 15
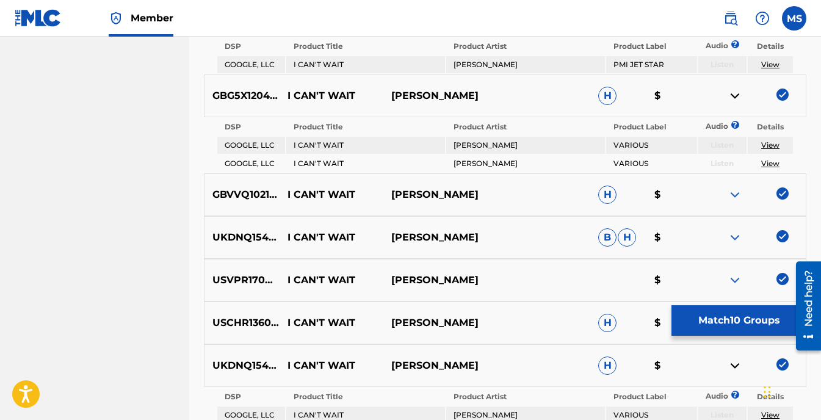
scroll to position [737, 0]
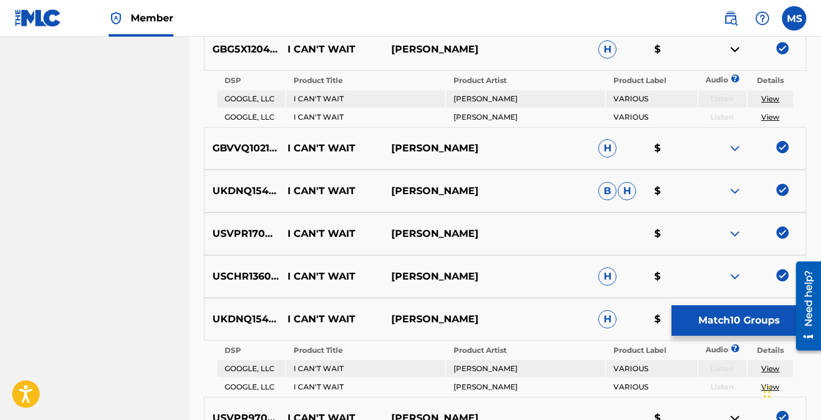
click at [771, 115] on link "View" at bounding box center [770, 116] width 18 height 9
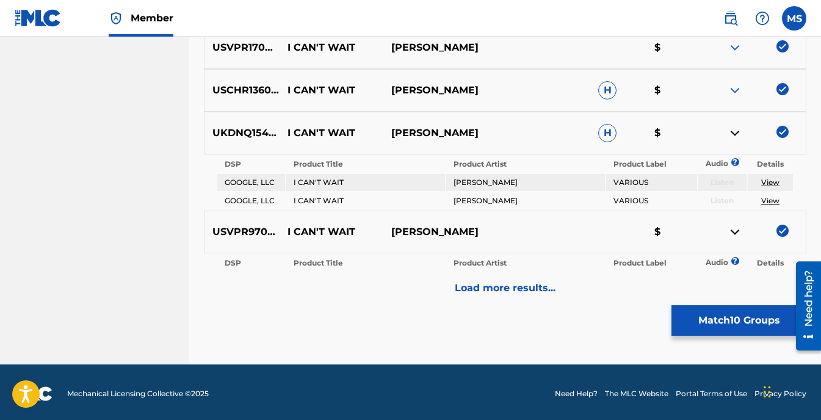
scroll to position [926, 0]
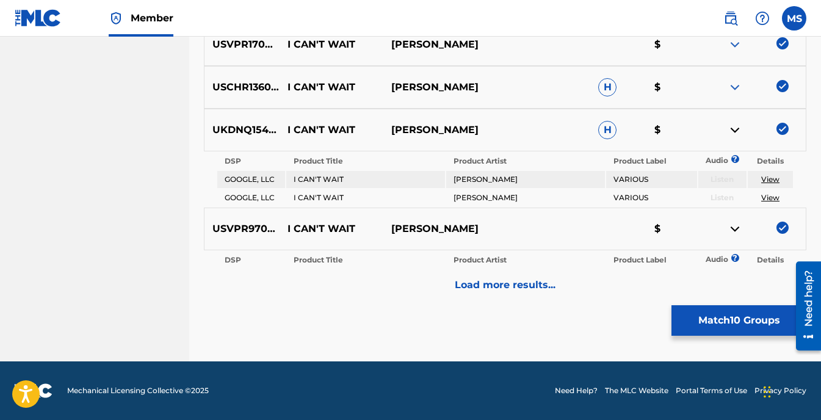
click at [504, 280] on p "Load more results..." at bounding box center [505, 285] width 101 height 15
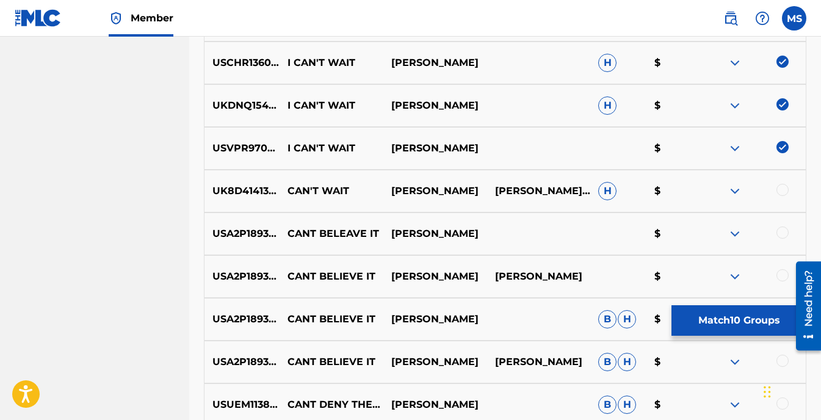
scroll to position [840, 0]
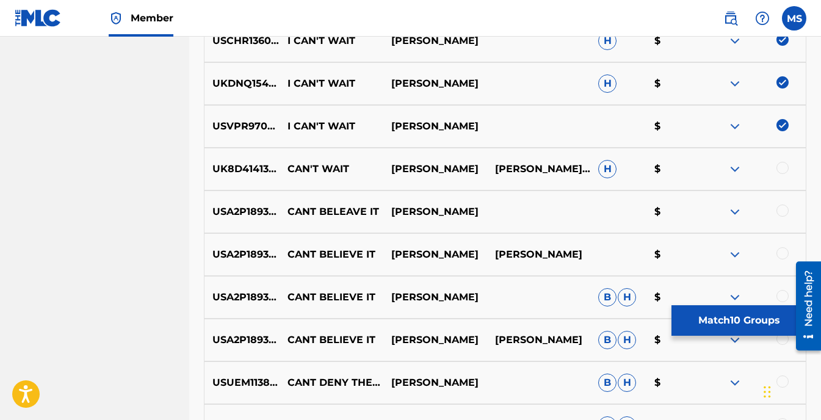
click at [721, 316] on button "Match 10 Groups" at bounding box center [738, 320] width 135 height 31
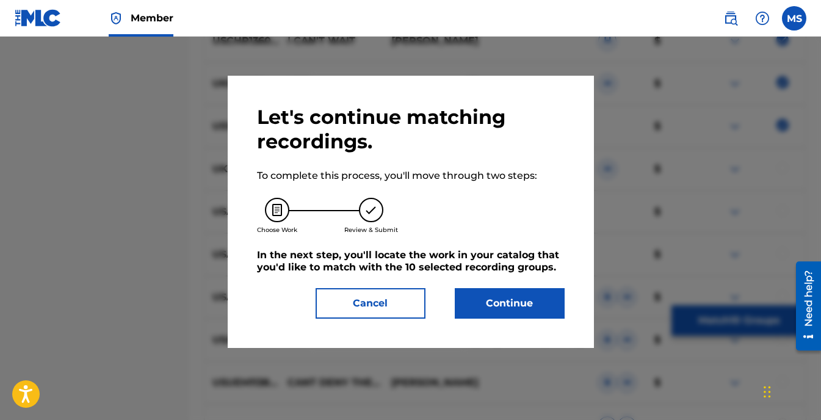
click at [509, 300] on button "Continue" at bounding box center [510, 303] width 110 height 31
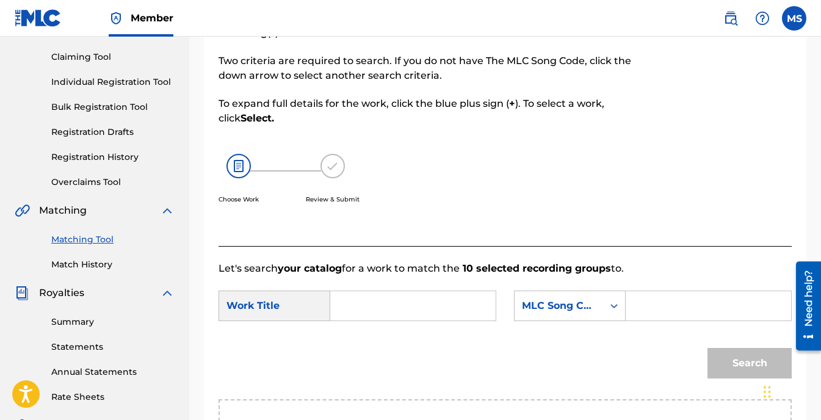
scroll to position [117, 0]
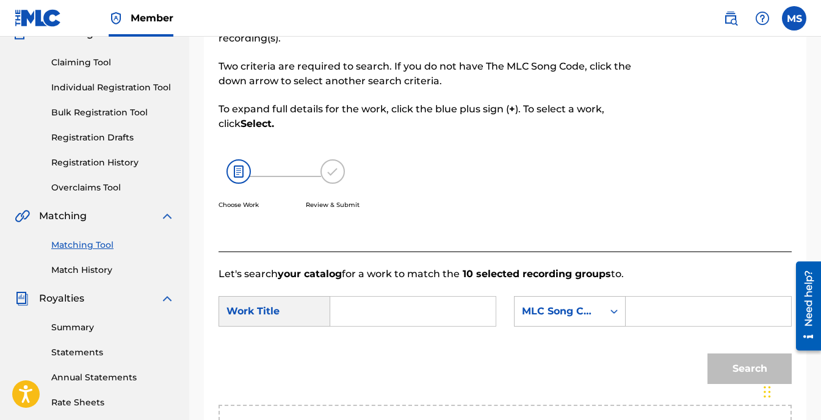
click at [380, 310] on input "Search Form" at bounding box center [413, 311] width 145 height 29
click at [362, 354] on span "an't wait" at bounding box center [363, 360] width 24 height 26
type input "i can't wait"
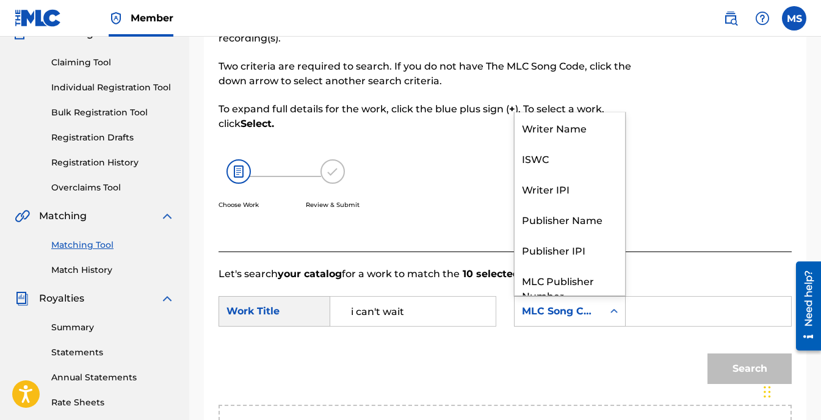
click at [613, 313] on icon "Search Form" at bounding box center [614, 311] width 12 height 12
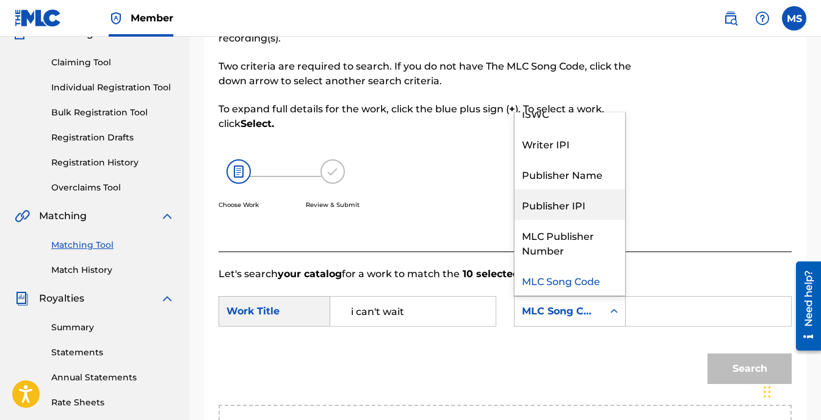
click at [569, 205] on div "Publisher IPI" at bounding box center [569, 204] width 110 height 31
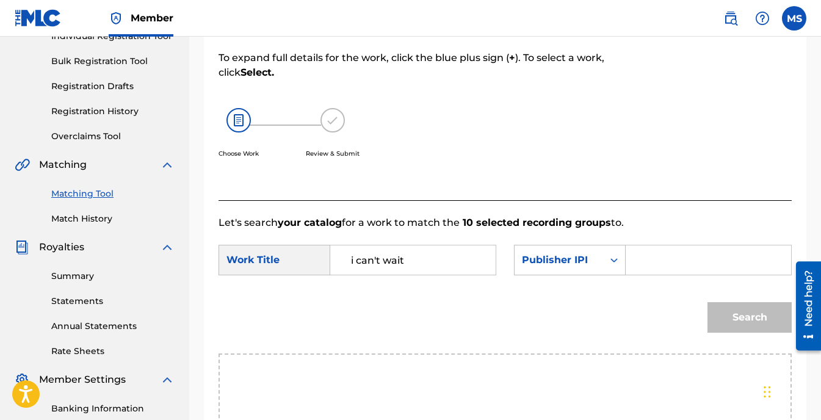
scroll to position [239, 0]
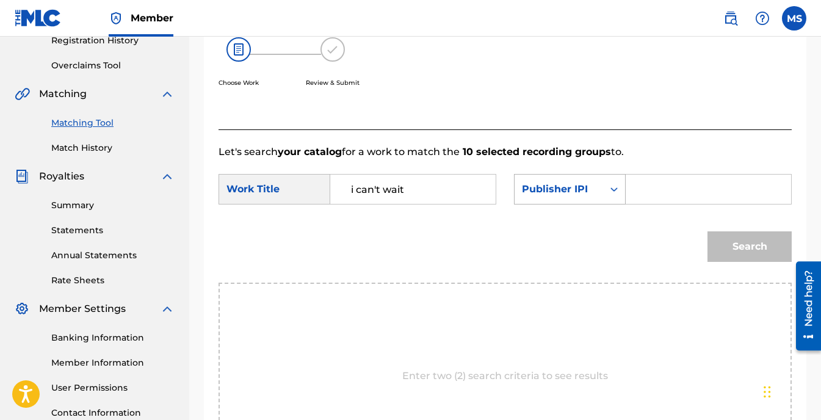
click at [614, 190] on icon "Search Form" at bounding box center [614, 189] width 12 height 12
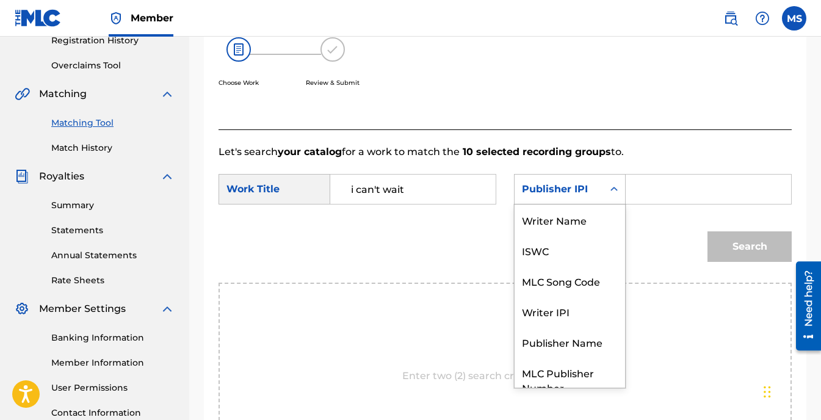
scroll to position [45, 0]
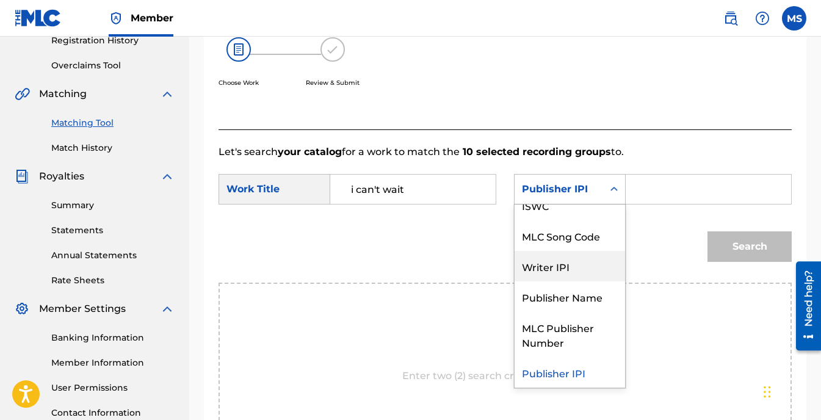
click at [562, 262] on div "Writer IPI" at bounding box center [569, 266] width 110 height 31
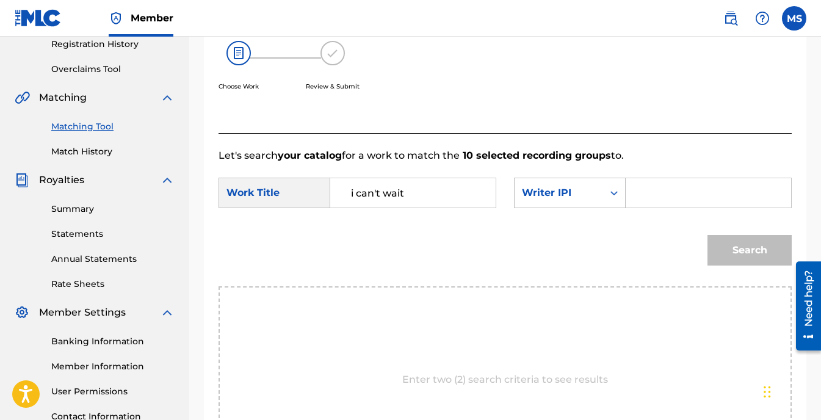
scroll to position [117, 0]
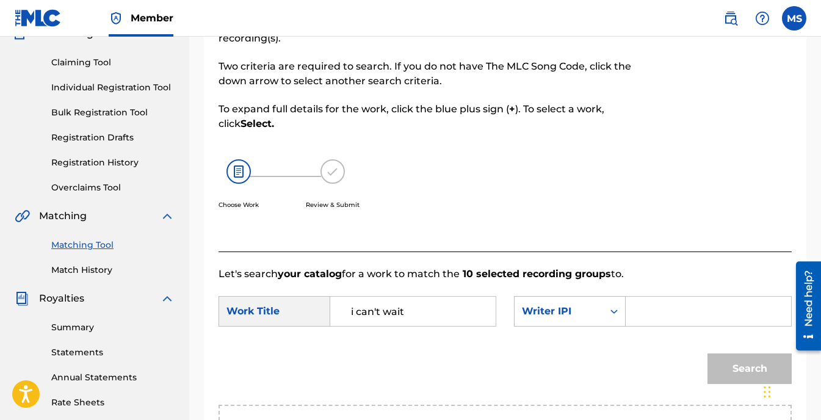
click at [643, 308] on input "Search Form" at bounding box center [708, 311] width 145 height 29
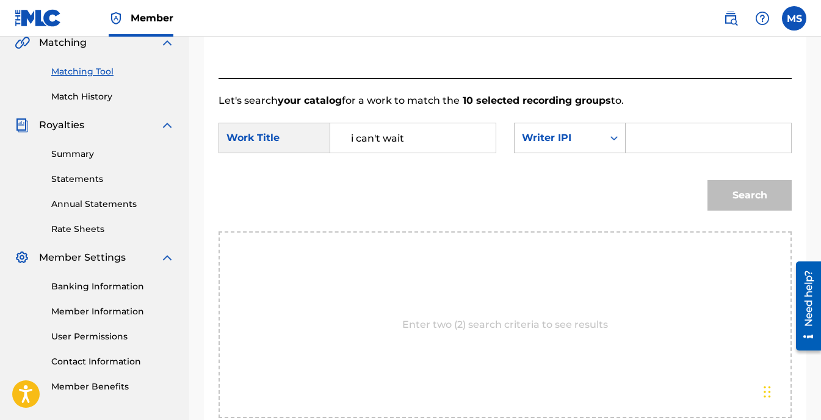
scroll to position [178, 0]
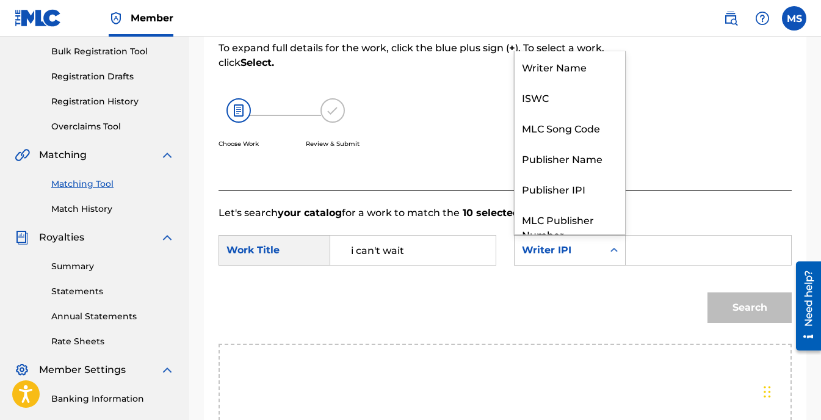
click at [612, 248] on icon "Search Form" at bounding box center [614, 250] width 12 height 12
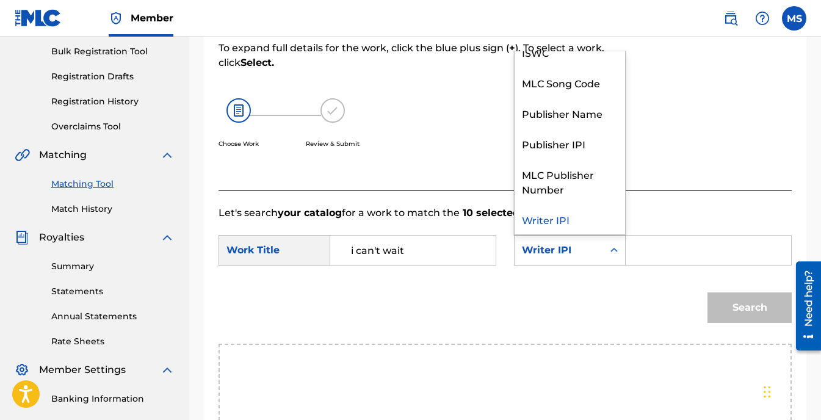
click at [673, 123] on div at bounding box center [726, 54] width 132 height 271
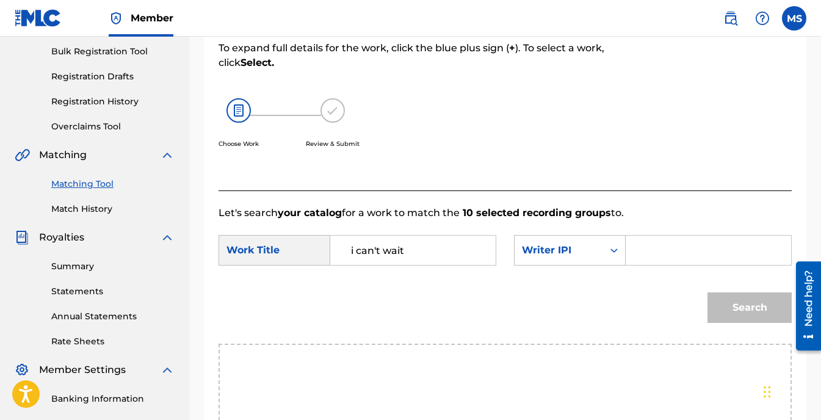
scroll to position [117, 0]
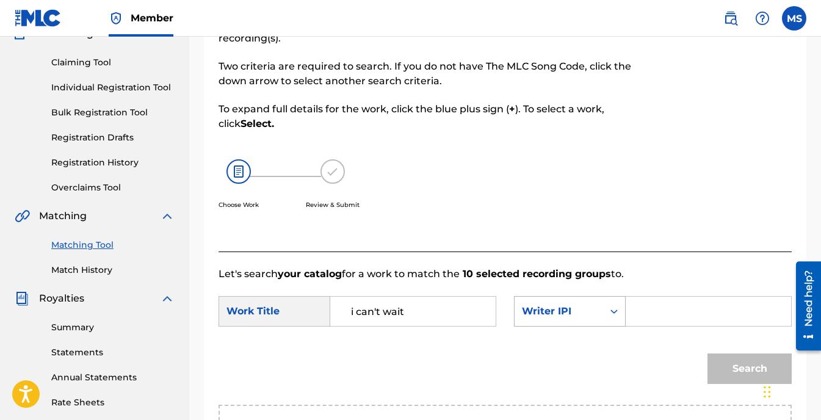
click at [610, 312] on icon "Search Form" at bounding box center [614, 311] width 12 height 12
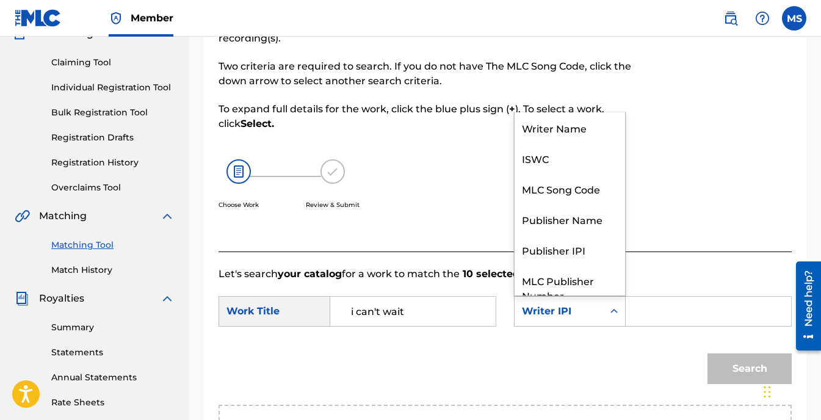
scroll to position [45, 0]
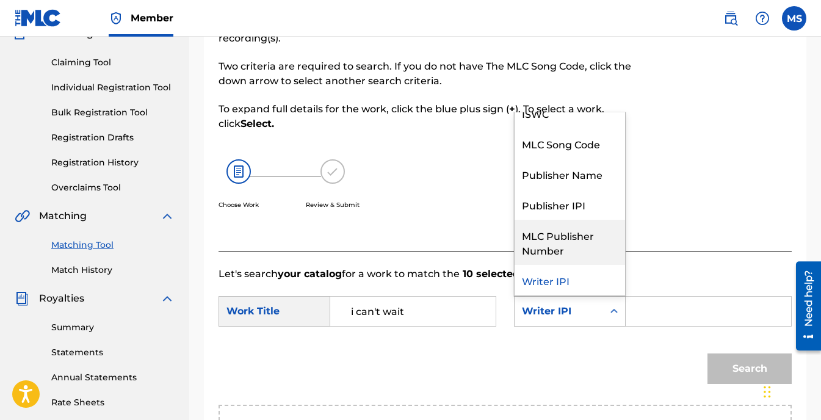
click at [593, 238] on div "MLC Publisher Number" at bounding box center [569, 242] width 110 height 45
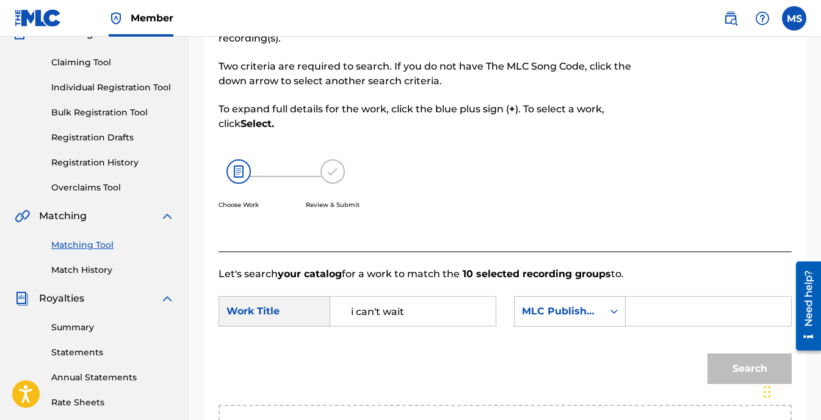
click at [653, 306] on input "Search Form" at bounding box center [708, 311] width 145 height 29
type input "Michael Anton Spence"
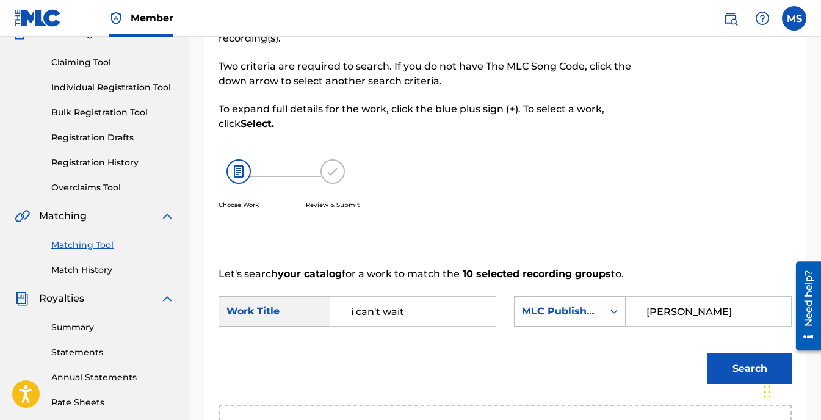
scroll to position [239, 0]
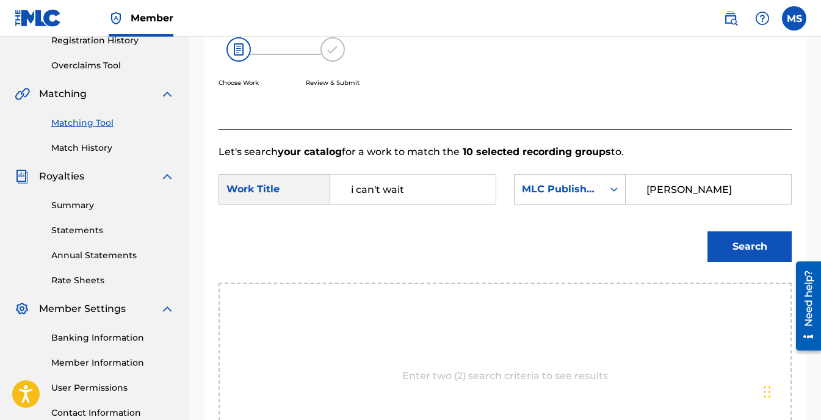
click at [751, 251] on button "Search" at bounding box center [749, 246] width 84 height 31
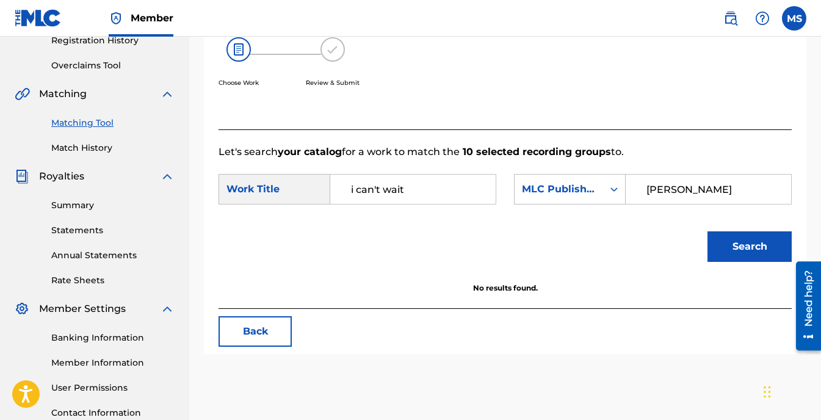
click at [718, 187] on input "Michael Anton Spence" at bounding box center [708, 189] width 145 height 29
drag, startPoint x: 691, startPoint y: 182, endPoint x: 590, endPoint y: 182, distance: 101.3
click at [590, 182] on div "SearchWithCriteria2f03eb51-e961-4bcf-91ac-d9413353fb9d MLC Publisher Number Mic…" at bounding box center [653, 189] width 278 height 31
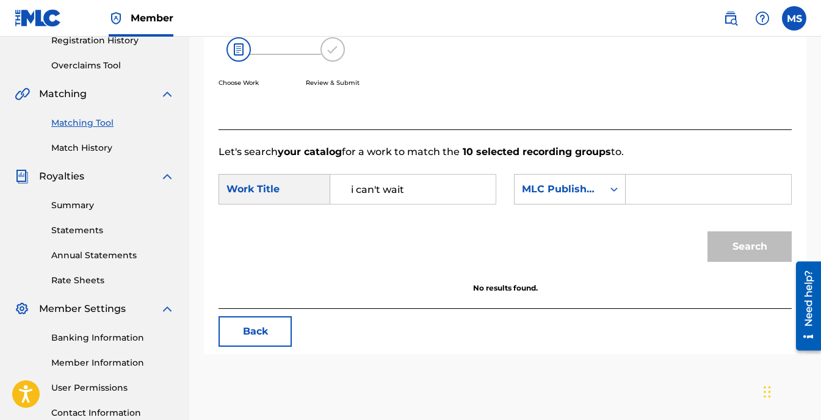
click at [639, 185] on input "Search Form" at bounding box center [708, 189] width 145 height 29
type input "Michael Spence"
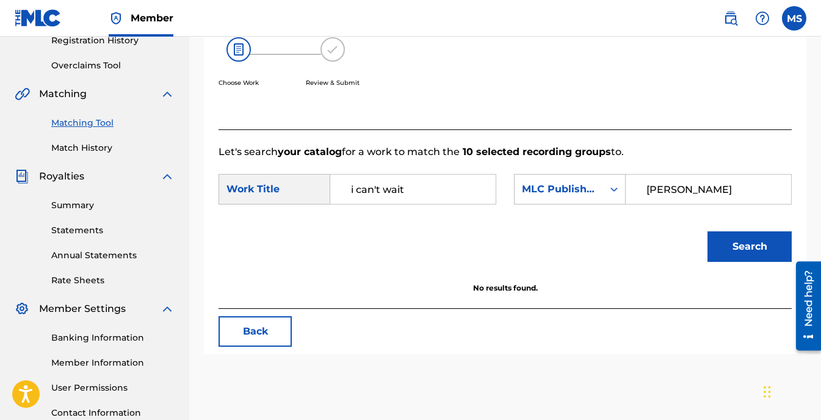
click at [734, 247] on button "Search" at bounding box center [749, 246] width 84 height 31
drag, startPoint x: 635, startPoint y: 189, endPoint x: 574, endPoint y: 189, distance: 61.0
click at [576, 189] on div "SearchWithCriteria2f03eb51-e961-4bcf-91ac-d9413353fb9d MLC Publisher Number Mic…" at bounding box center [653, 189] width 278 height 31
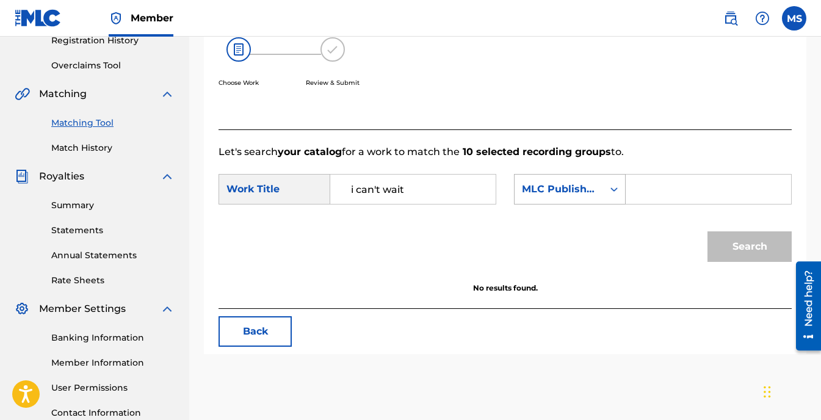
click at [619, 184] on icon "Search Form" at bounding box center [614, 189] width 12 height 12
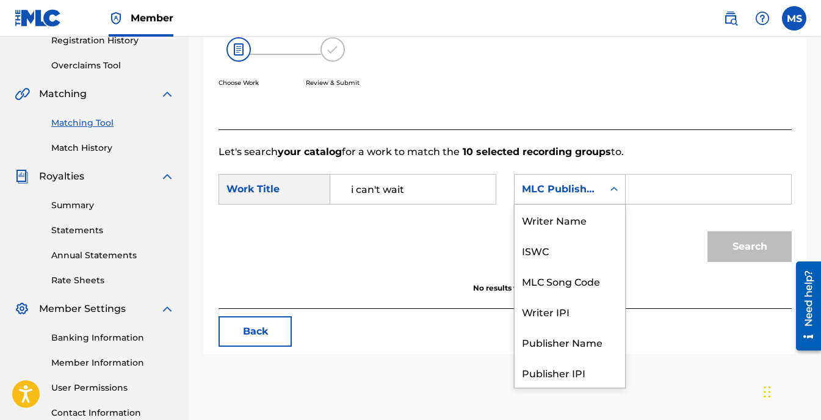
scroll to position [45, 0]
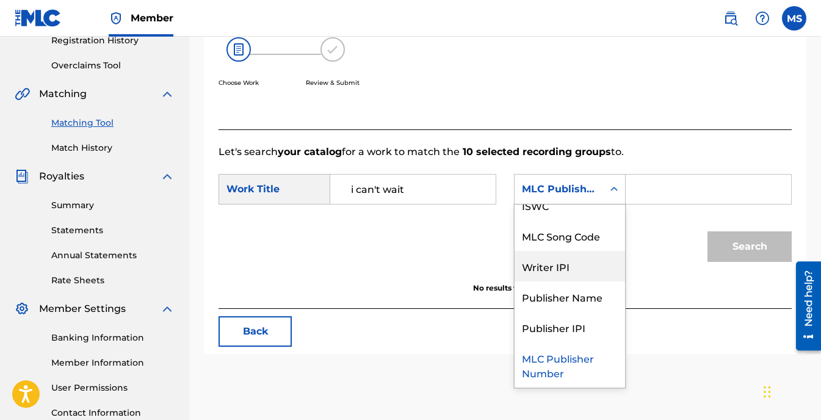
drag, startPoint x: 576, startPoint y: 271, endPoint x: 665, endPoint y: 262, distance: 88.9
click at [576, 270] on div "Writer IPI" at bounding box center [569, 266] width 110 height 31
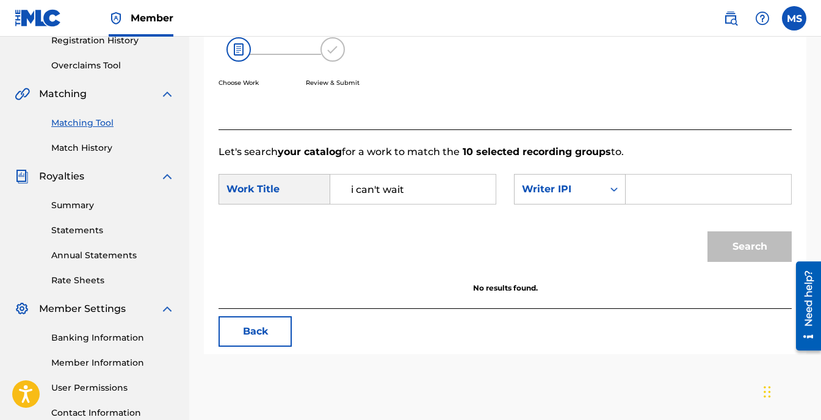
click at [657, 190] on input "Search Form" at bounding box center [708, 189] width 145 height 29
type input "Michael Anton Spence"
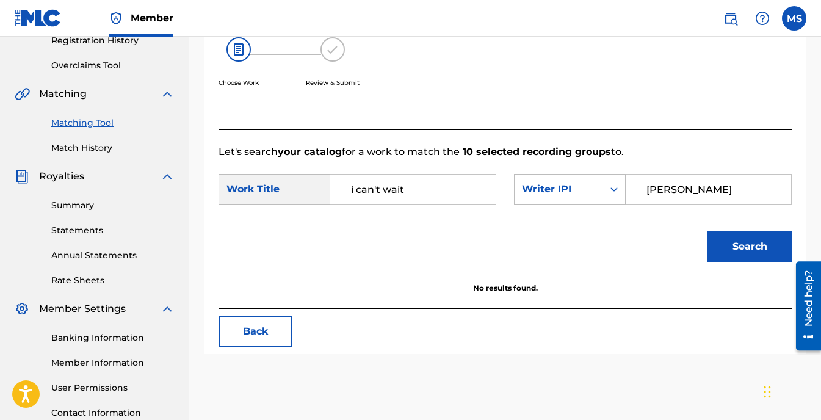
click at [732, 249] on button "Search" at bounding box center [749, 246] width 84 height 31
drag, startPoint x: 748, startPoint y: 188, endPoint x: 608, endPoint y: 186, distance: 139.2
click at [612, 185] on div "SearchWithCriteriafcf6c018-0719-4eac-96ff-636af9ecf87d Writer IPI Michael Anton…" at bounding box center [653, 189] width 278 height 31
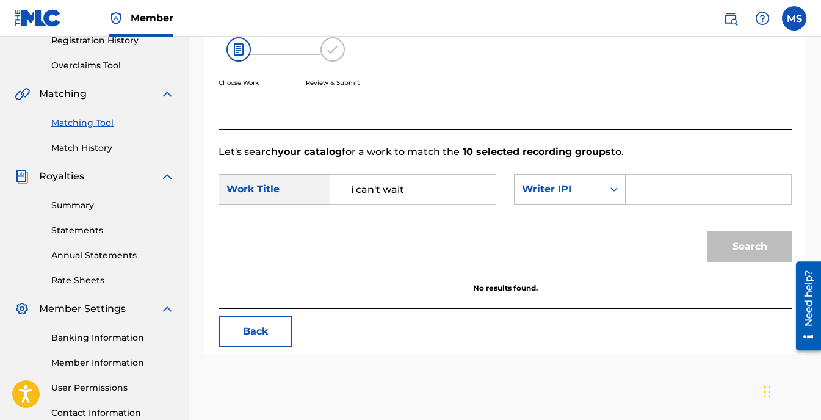
click at [646, 186] on input "Search Form" at bounding box center [708, 189] width 145 height 29
type input "Michael Spence"
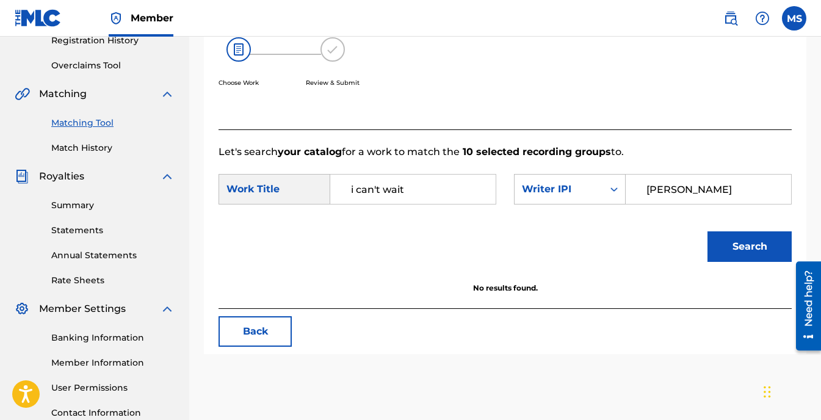
click at [734, 242] on button "Search" at bounding box center [749, 246] width 84 height 31
drag, startPoint x: 731, startPoint y: 189, endPoint x: 699, endPoint y: 189, distance: 31.7
click at [699, 189] on input "Michael Spence" at bounding box center [708, 189] width 145 height 29
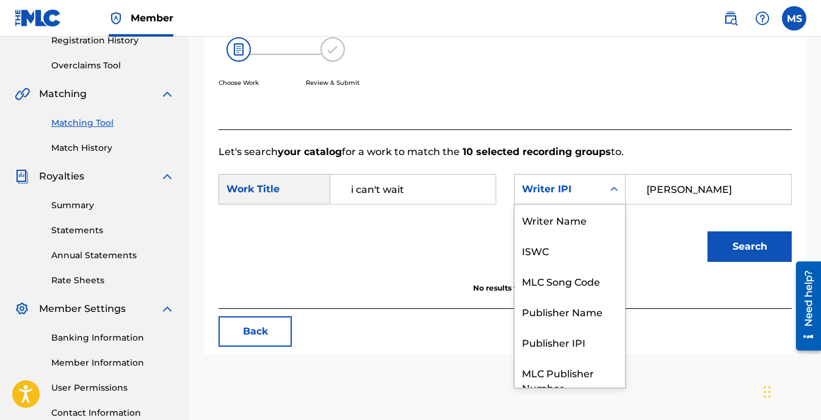
click at [610, 189] on icon "Search Form" at bounding box center [614, 189] width 12 height 12
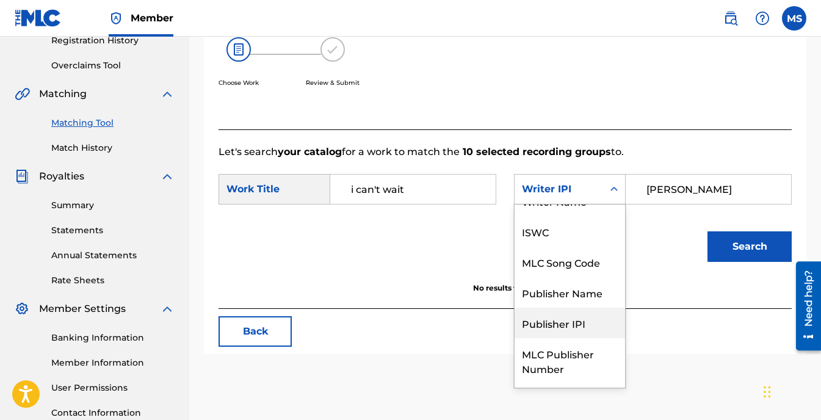
scroll to position [0, 0]
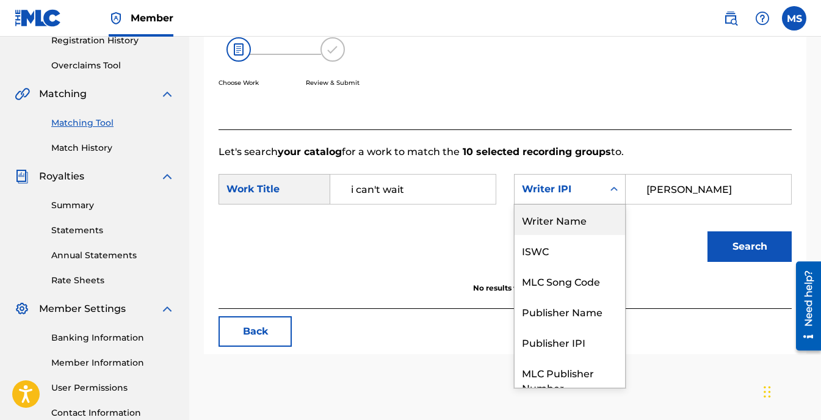
click at [583, 222] on div "Writer Name" at bounding box center [569, 219] width 110 height 31
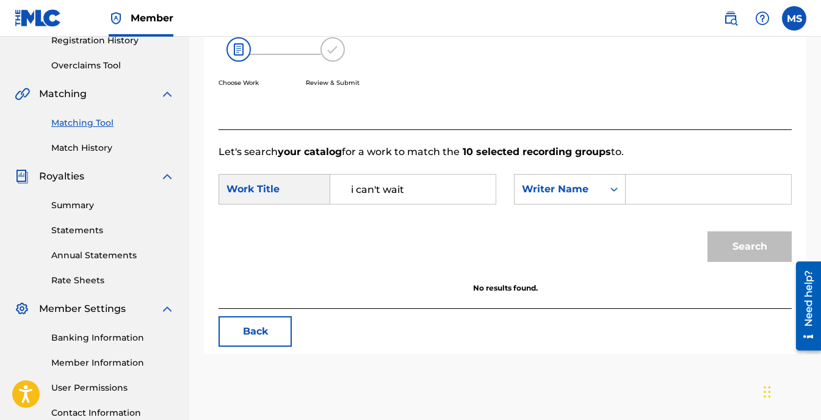
click at [685, 192] on input "Search Form" at bounding box center [708, 189] width 145 height 29
click at [662, 192] on input "Search Form" at bounding box center [708, 189] width 145 height 29
type input "m"
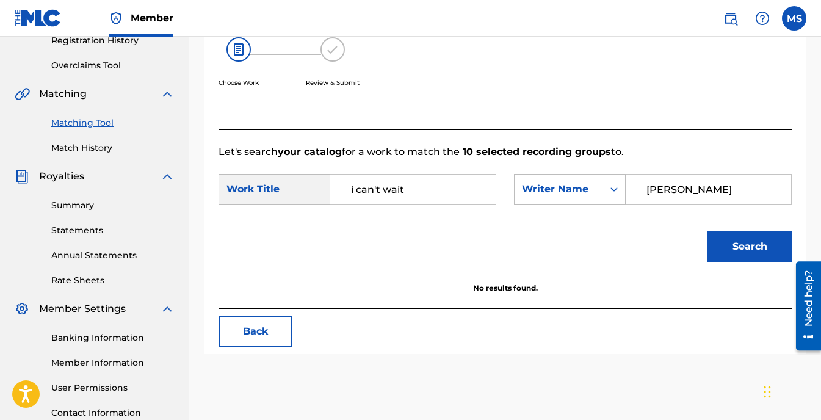
type input "Michael Spence"
click at [745, 240] on button "Search" at bounding box center [749, 246] width 84 height 31
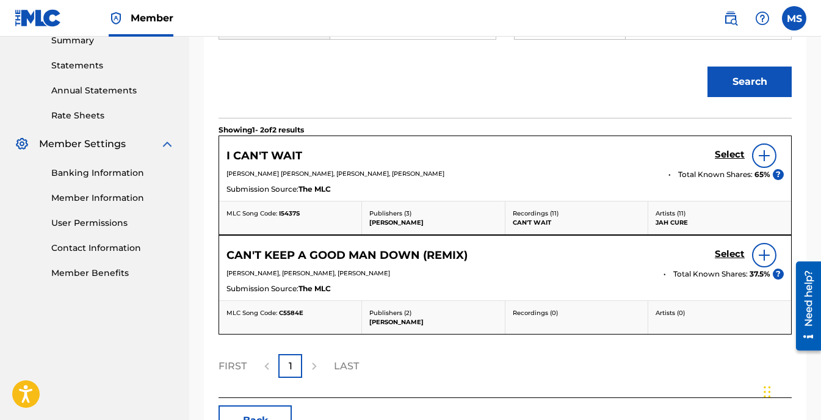
scroll to position [422, 0]
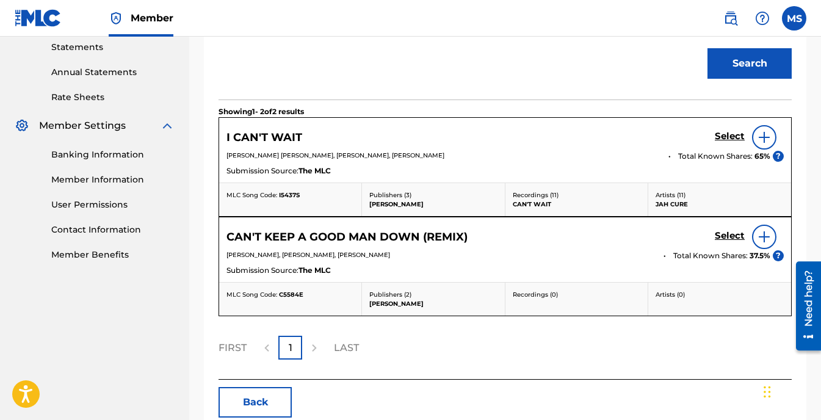
click at [733, 135] on h5 "Select" at bounding box center [730, 137] width 30 height 12
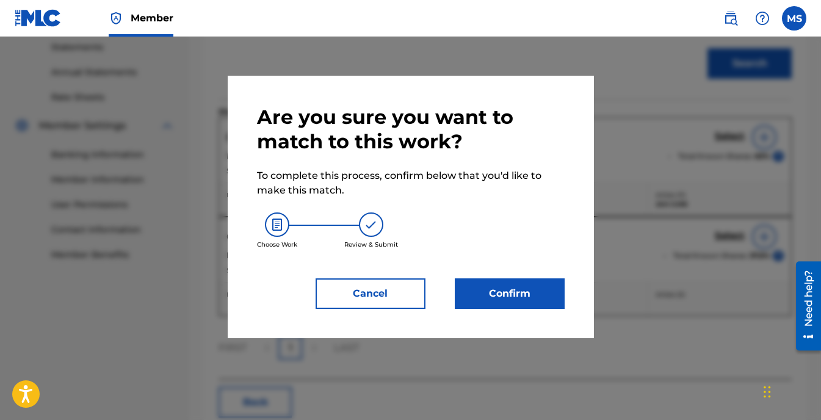
click at [519, 298] on button "Confirm" at bounding box center [510, 293] width 110 height 31
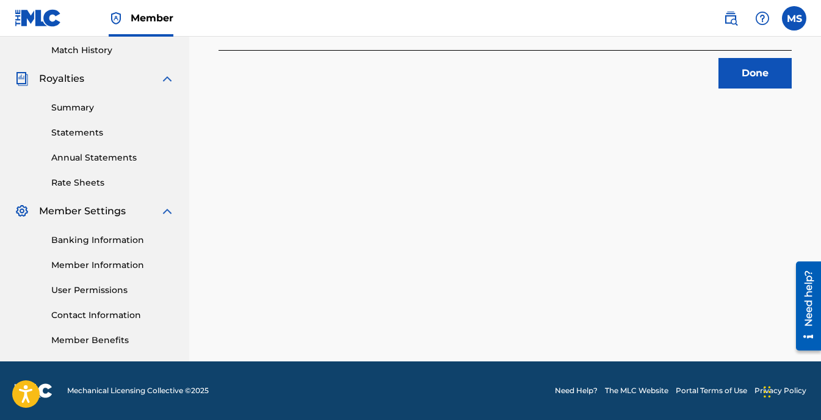
click at [740, 81] on button "Done" at bounding box center [754, 73] width 73 height 31
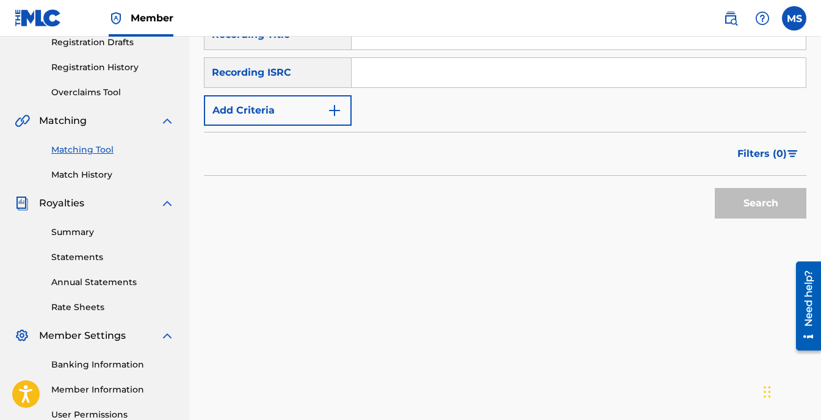
scroll to position [244, 0]
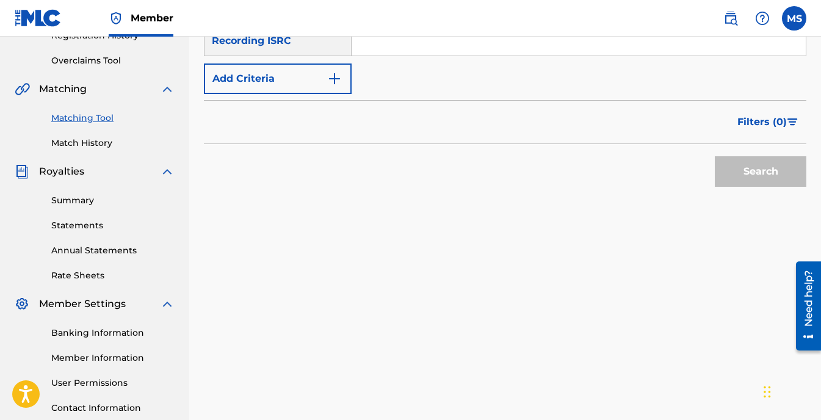
click at [75, 201] on link "Summary" at bounding box center [112, 200] width 123 height 13
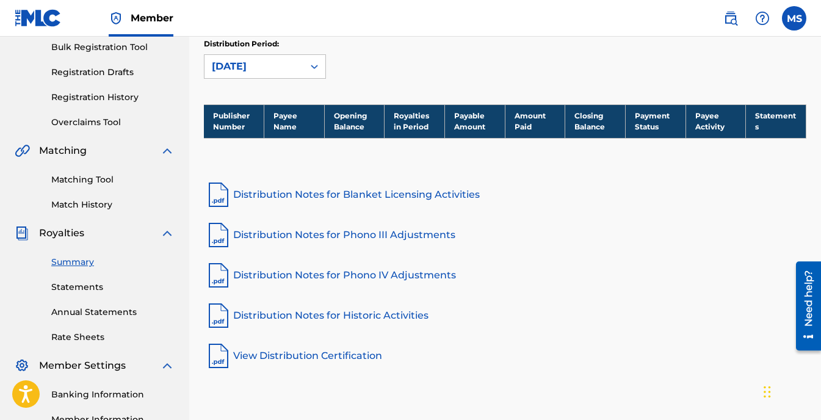
scroll to position [183, 0]
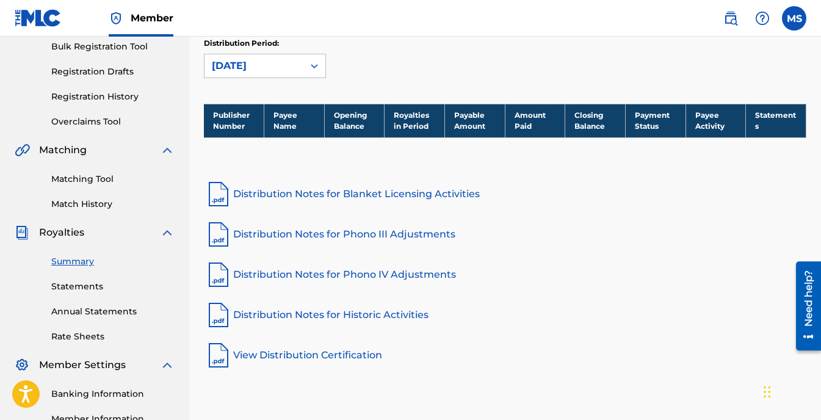
click at [90, 286] on link "Statements" at bounding box center [112, 286] width 123 height 13
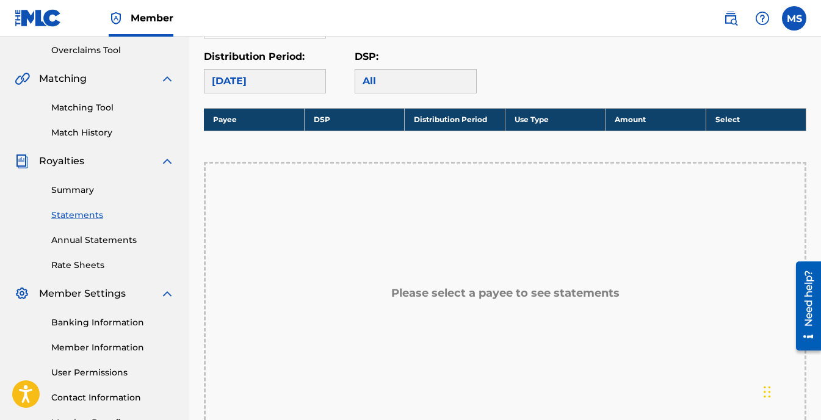
scroll to position [183, 0]
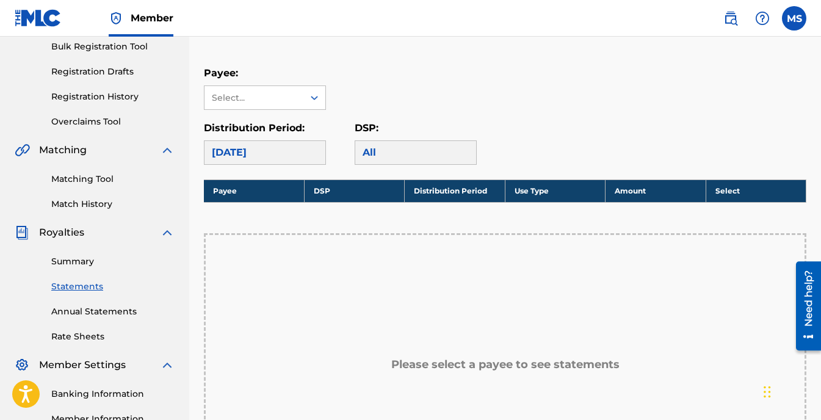
click at [74, 261] on link "Summary" at bounding box center [112, 261] width 123 height 13
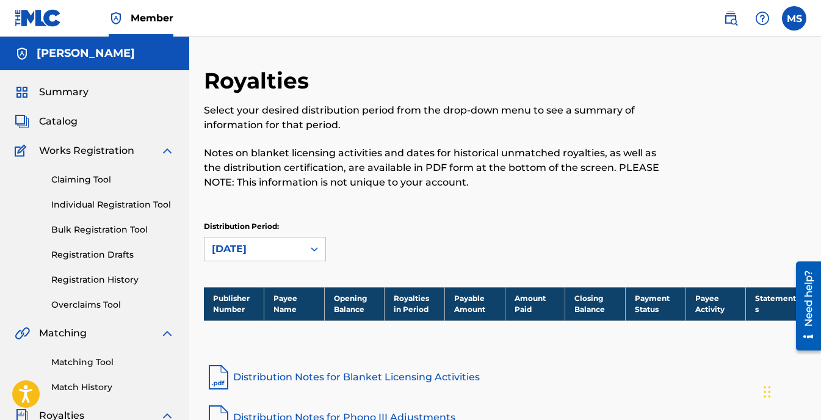
click at [165, 148] on img at bounding box center [167, 150] width 15 height 15
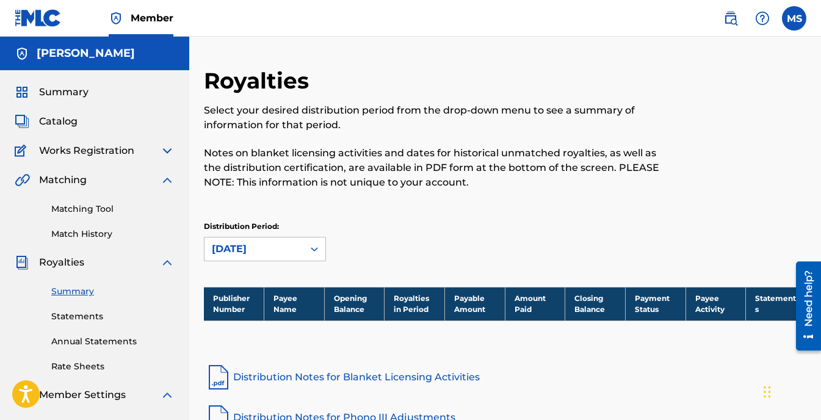
click at [170, 181] on img at bounding box center [167, 180] width 15 height 15
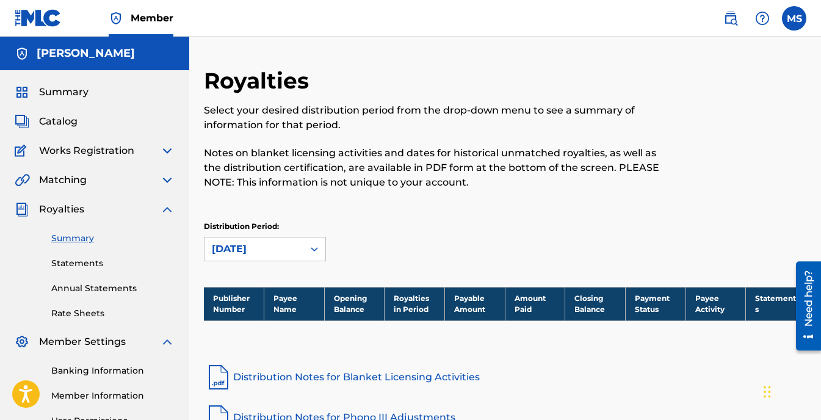
click at [166, 208] on img at bounding box center [167, 209] width 15 height 15
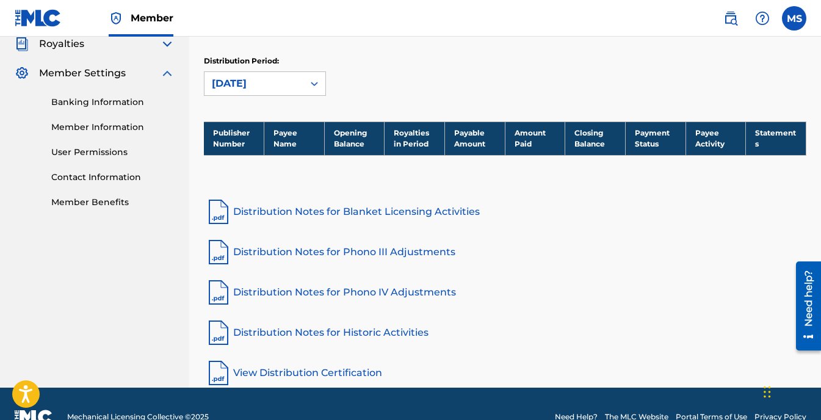
scroll to position [183, 0]
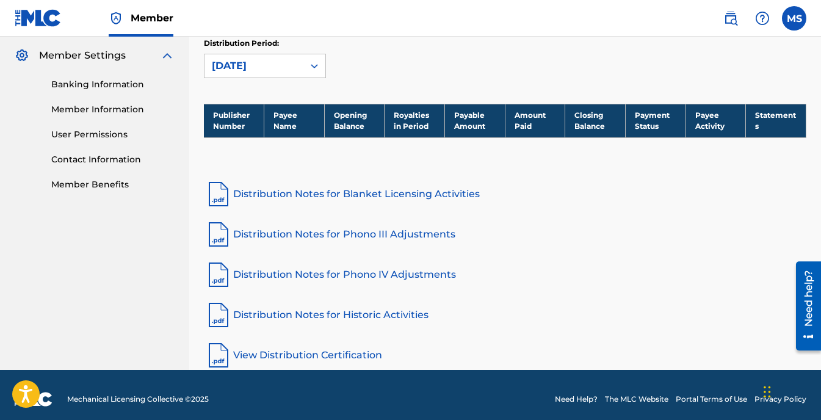
click at [165, 57] on img at bounding box center [167, 55] width 15 height 15
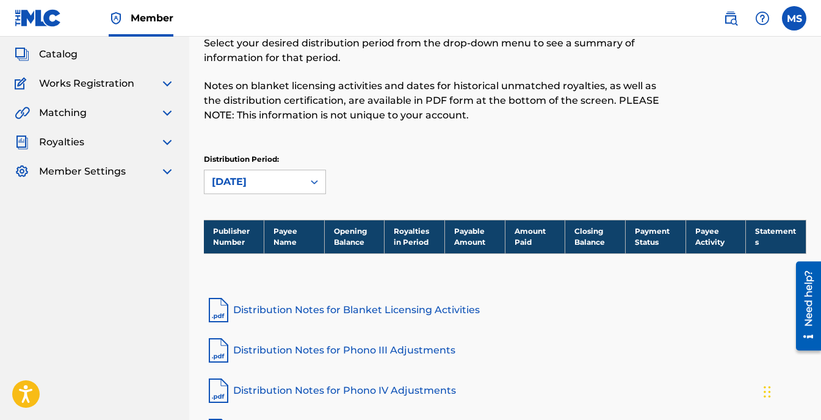
scroll to position [0, 0]
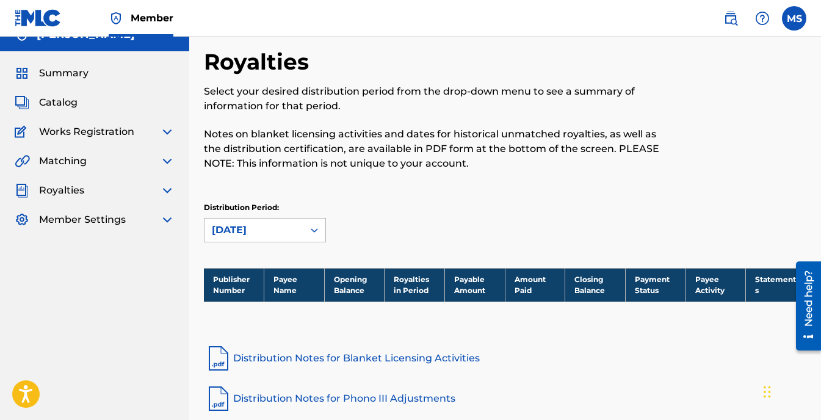
click at [315, 242] on div "August 2025" at bounding box center [265, 230] width 122 height 24
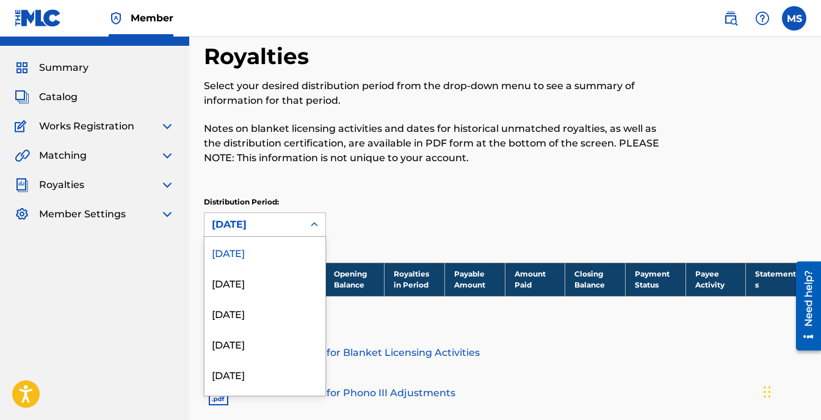
scroll to position [25, 0]
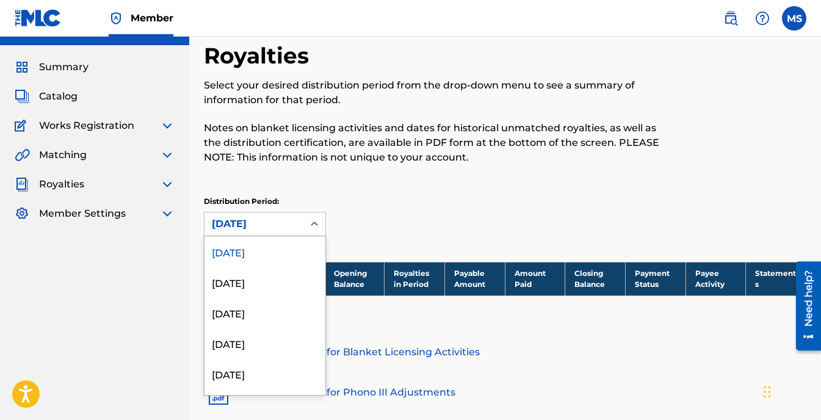
click at [363, 226] on div "Distribution Period: 53 results available. Use Up and Down to choose options, p…" at bounding box center [505, 216] width 602 height 40
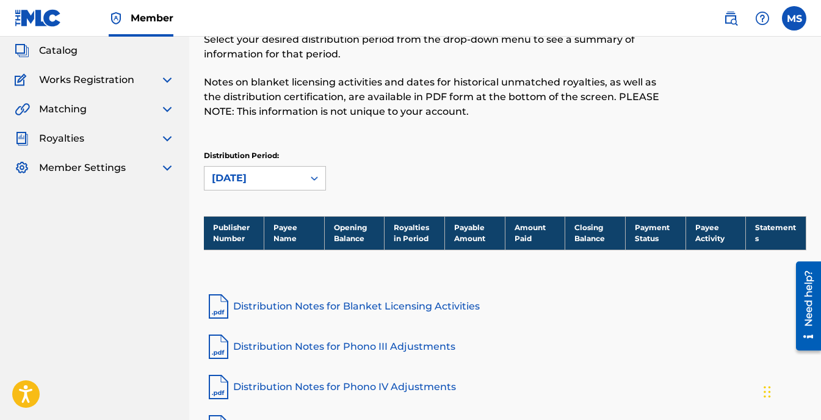
scroll to position [0, 0]
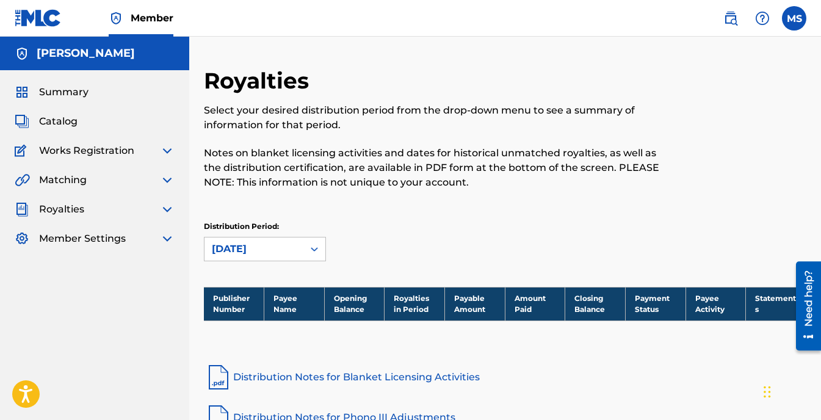
click at [166, 152] on img at bounding box center [167, 150] width 15 height 15
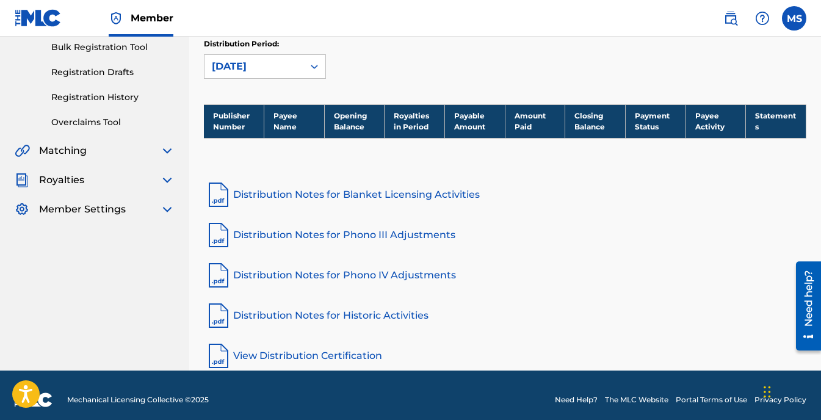
scroll to position [183, 0]
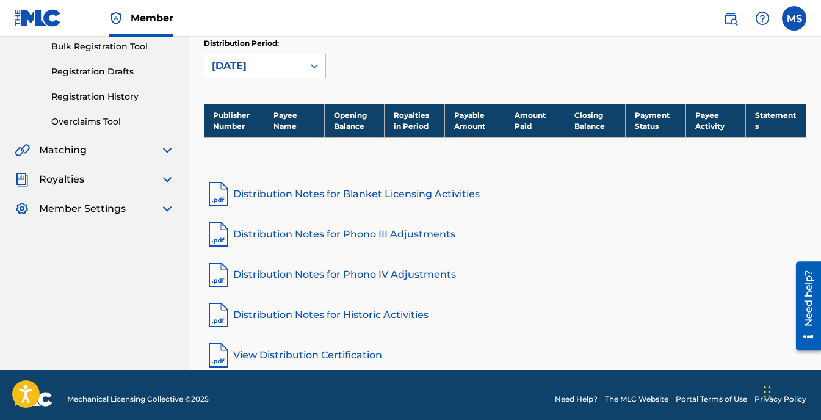
drag, startPoint x: 169, startPoint y: 151, endPoint x: 175, endPoint y: 164, distance: 14.2
click at [169, 150] on img at bounding box center [167, 150] width 15 height 15
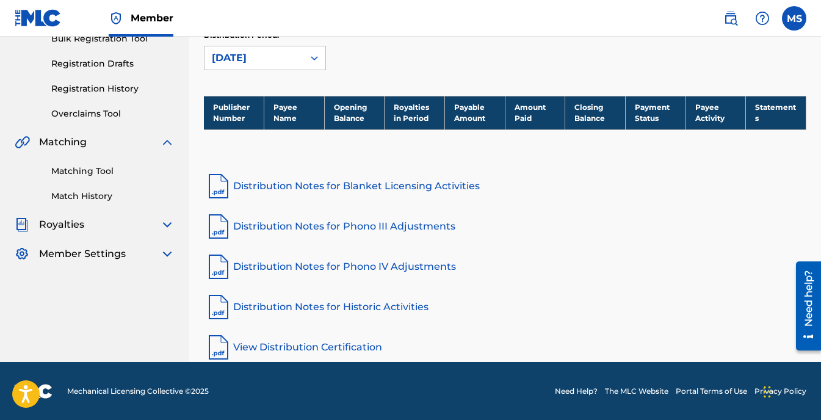
scroll to position [192, 0]
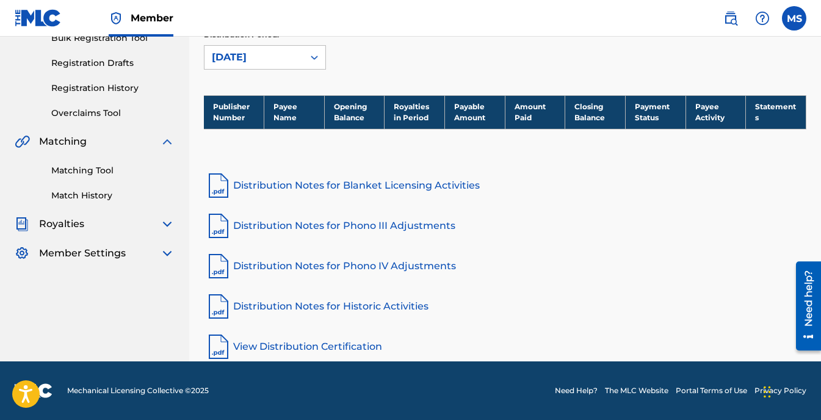
click at [170, 223] on img at bounding box center [167, 224] width 15 height 15
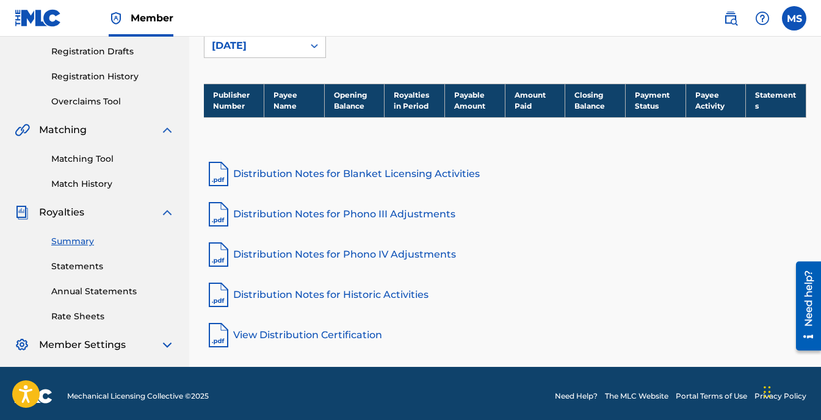
scroll to position [209, 0]
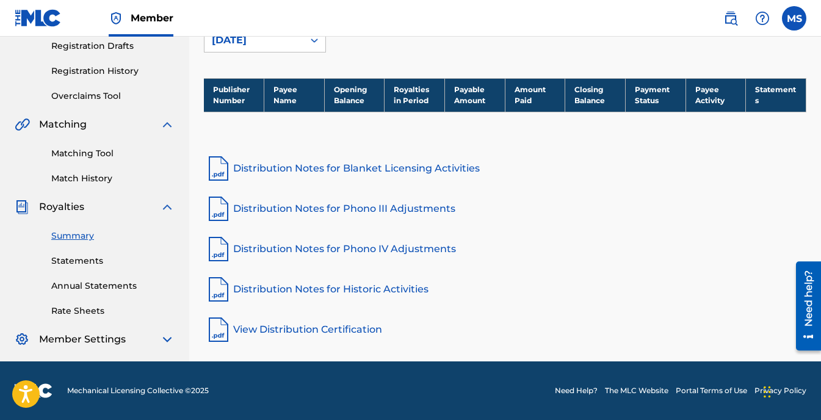
click at [168, 344] on img at bounding box center [167, 339] width 15 height 15
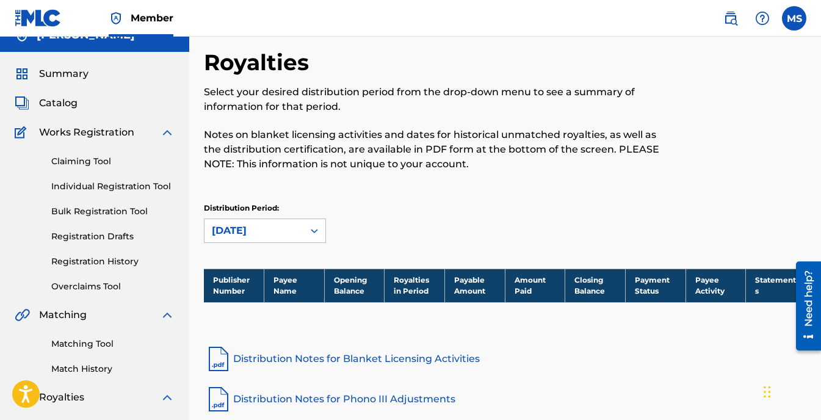
scroll to position [0, 0]
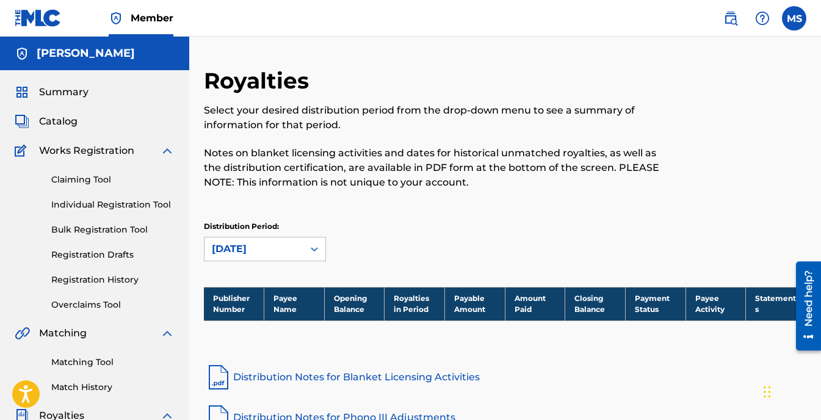
click at [145, 20] on span "Member" at bounding box center [152, 18] width 43 height 14
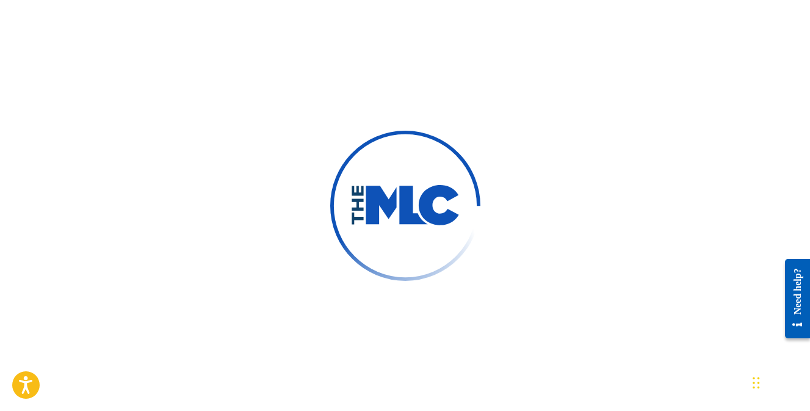
click at [411, 58] on div at bounding box center [405, 205] width 810 height 411
